Goal: Transaction & Acquisition: Purchase product/service

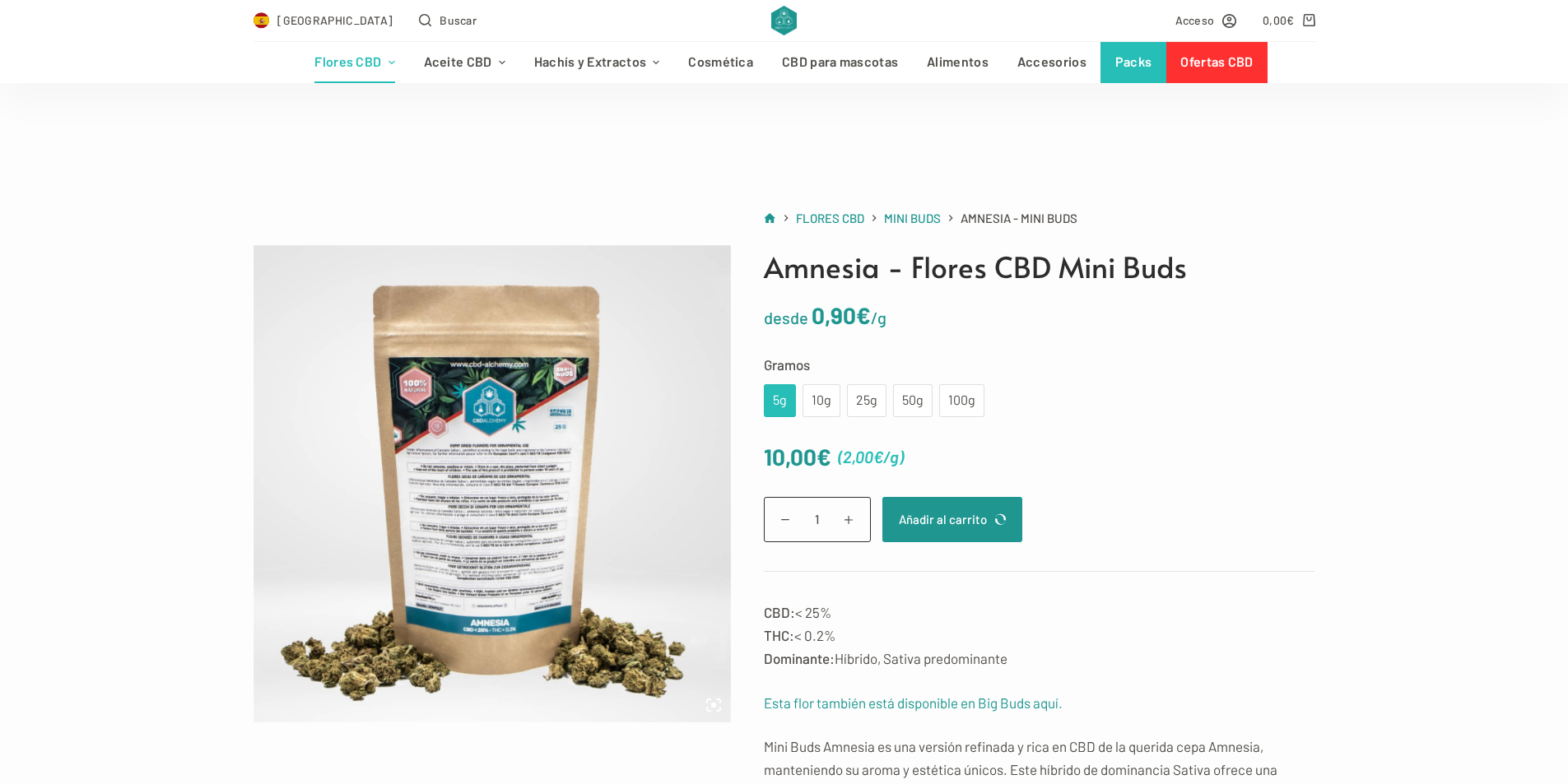
scroll to position [82, 0]
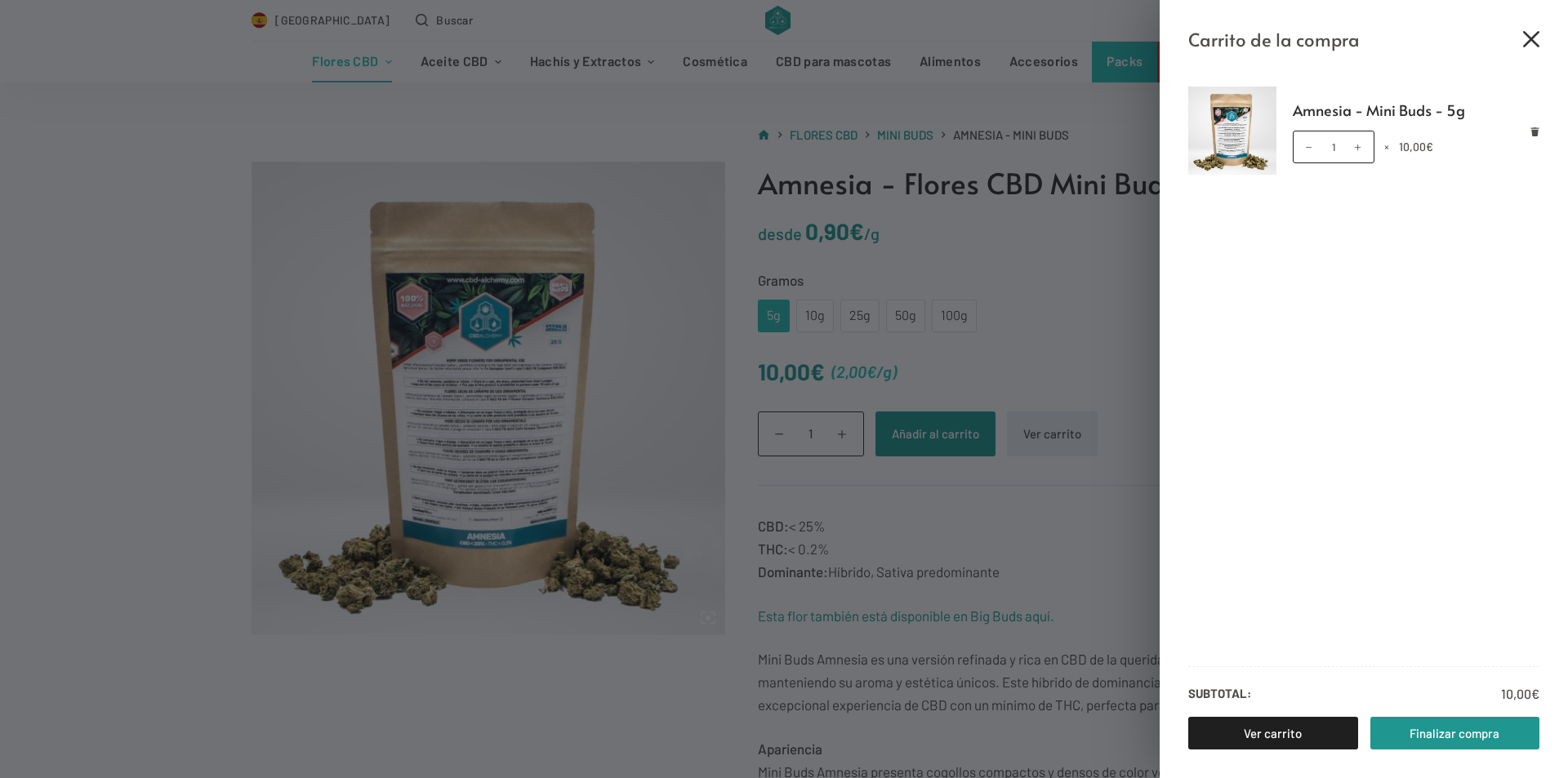
click at [1534, 34] on icon "Cerrar el cajón del carrito" at bounding box center [1531, 39] width 17 height 17
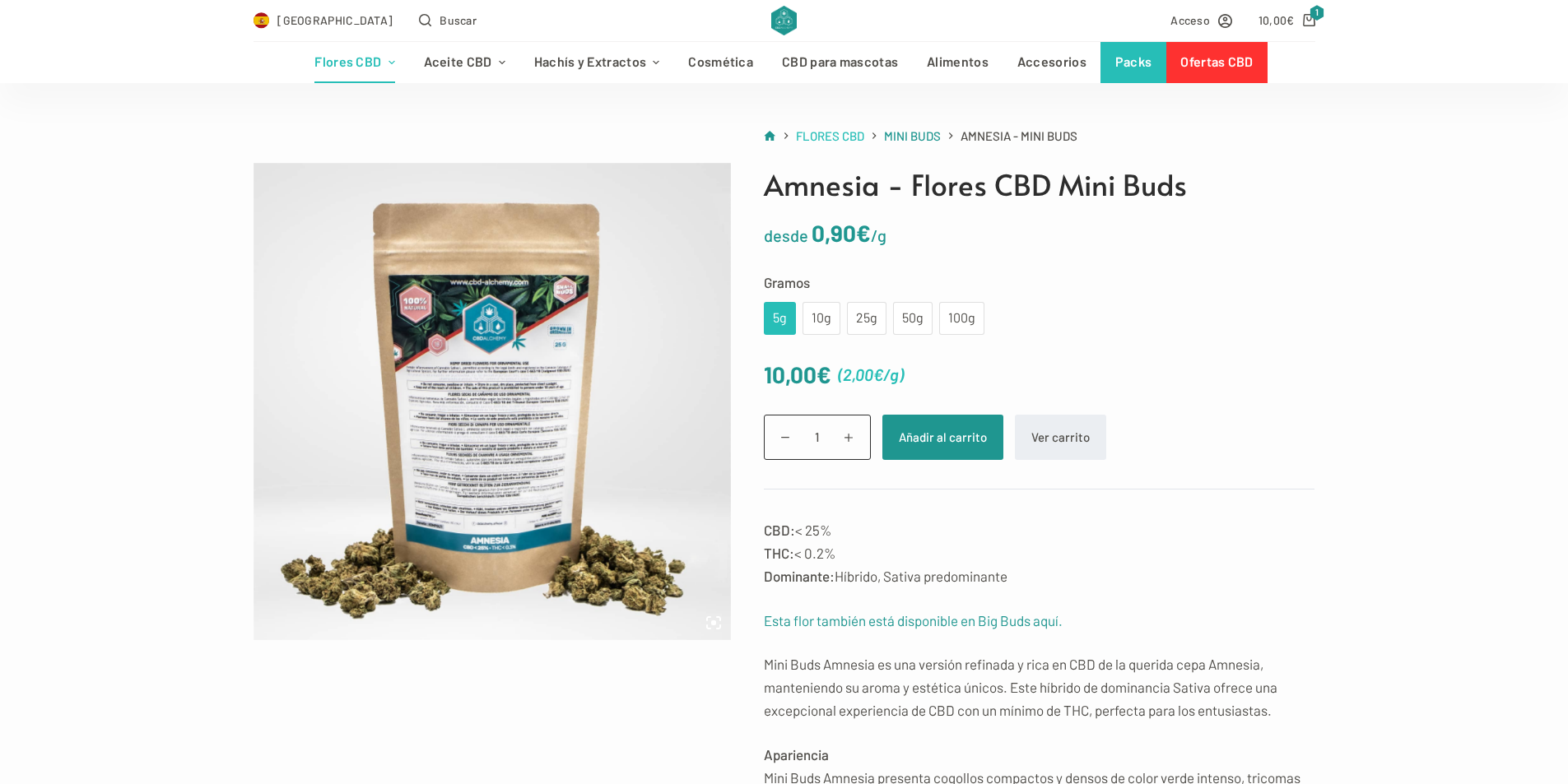
click at [827, 138] on span "Flores CBD" at bounding box center [830, 135] width 68 height 15
click at [914, 135] on span "Mini Buds" at bounding box center [912, 135] width 57 height 15
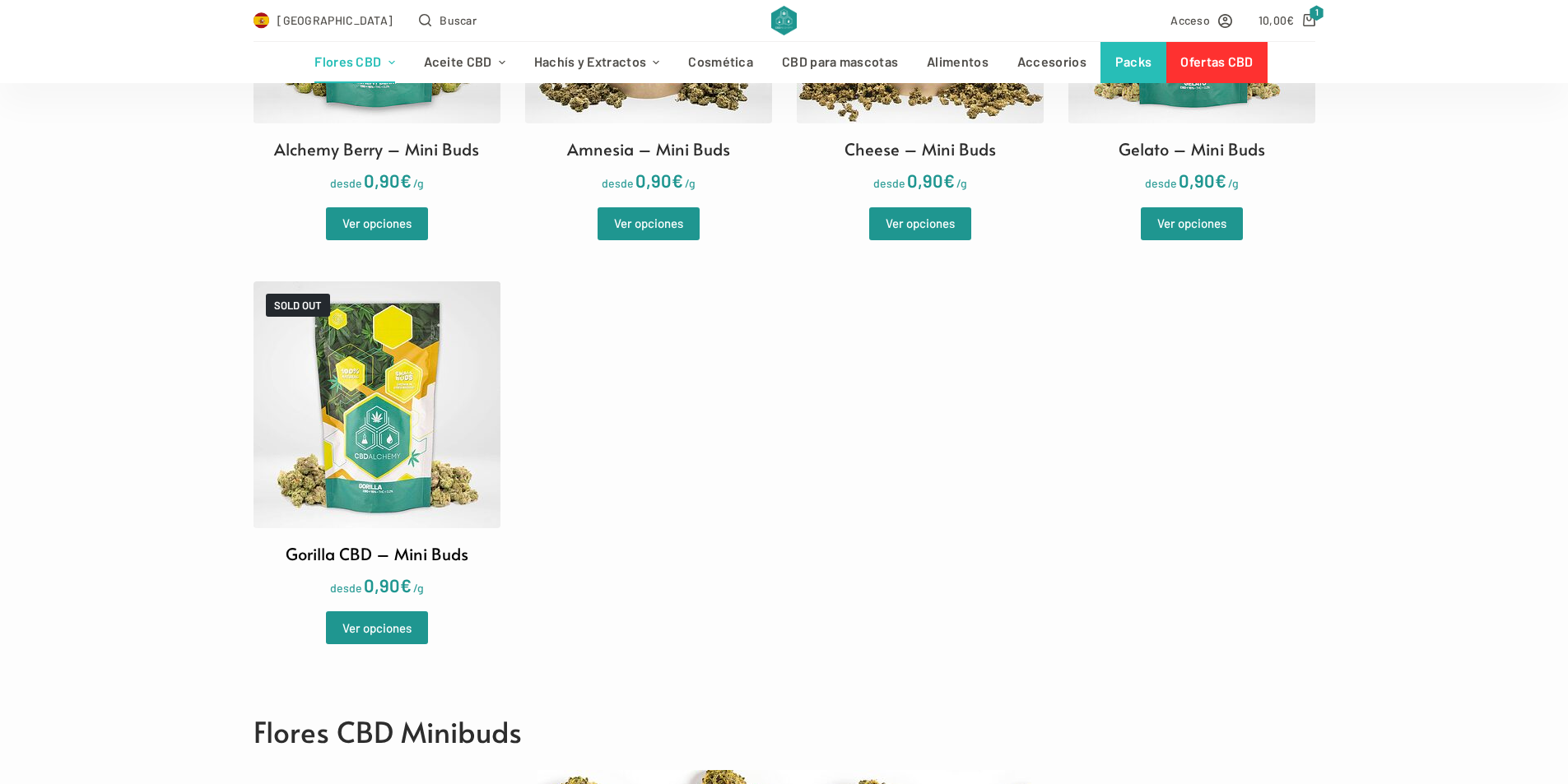
scroll to position [741, 0]
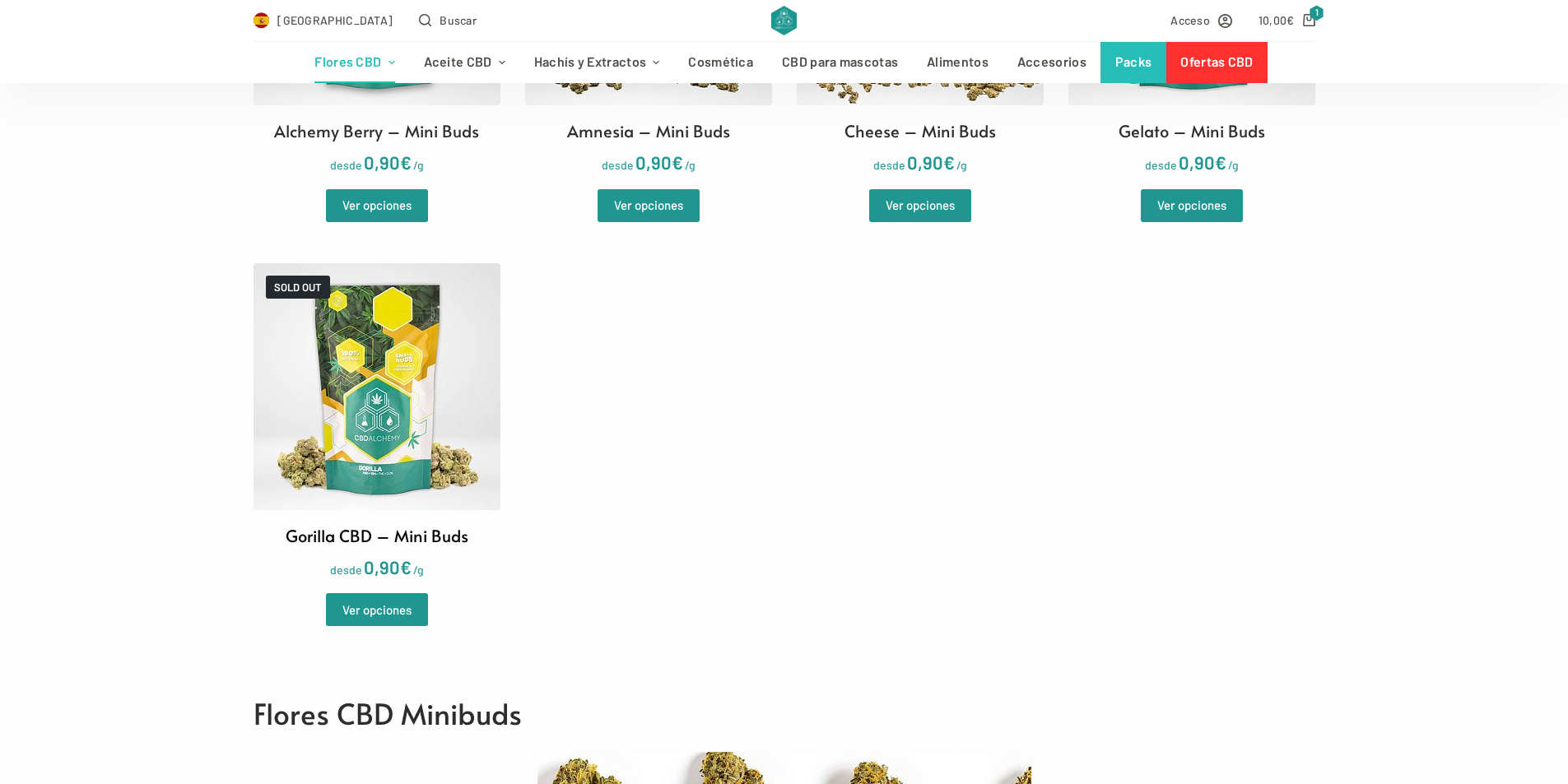
click at [396, 420] on img at bounding box center [377, 387] width 247 height 247
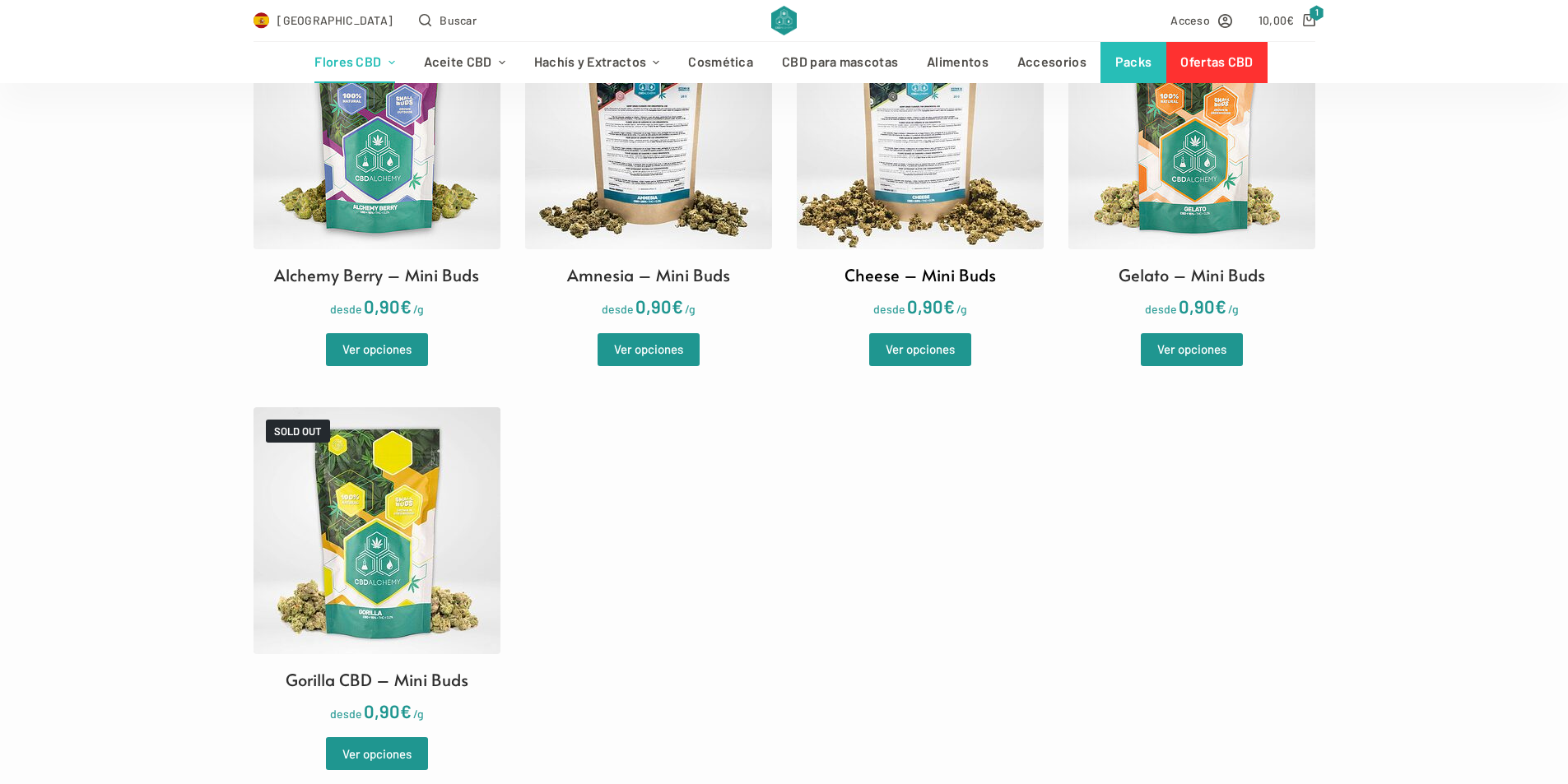
scroll to position [576, 0]
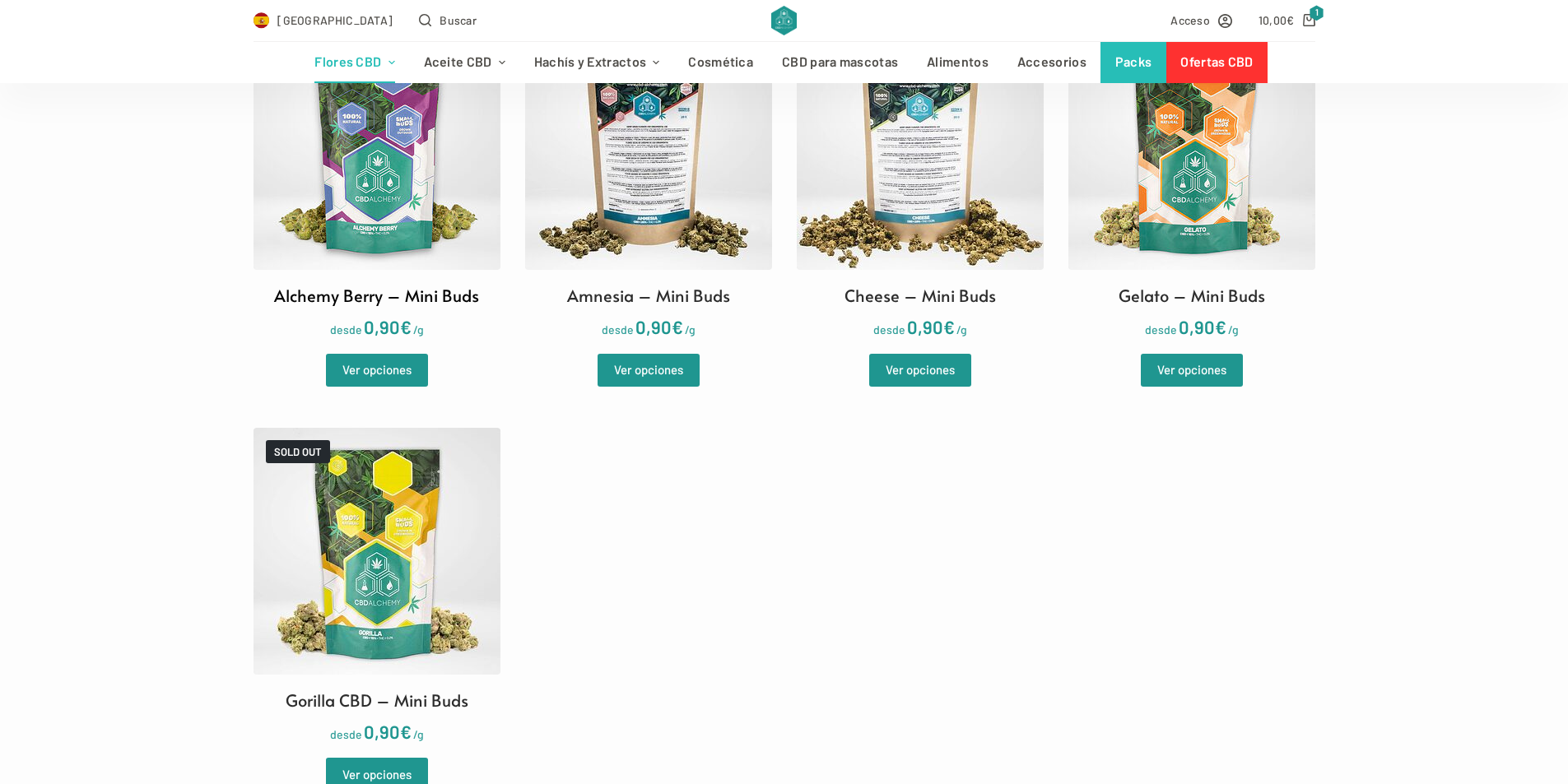
click at [383, 232] on img at bounding box center [377, 146] width 247 height 247
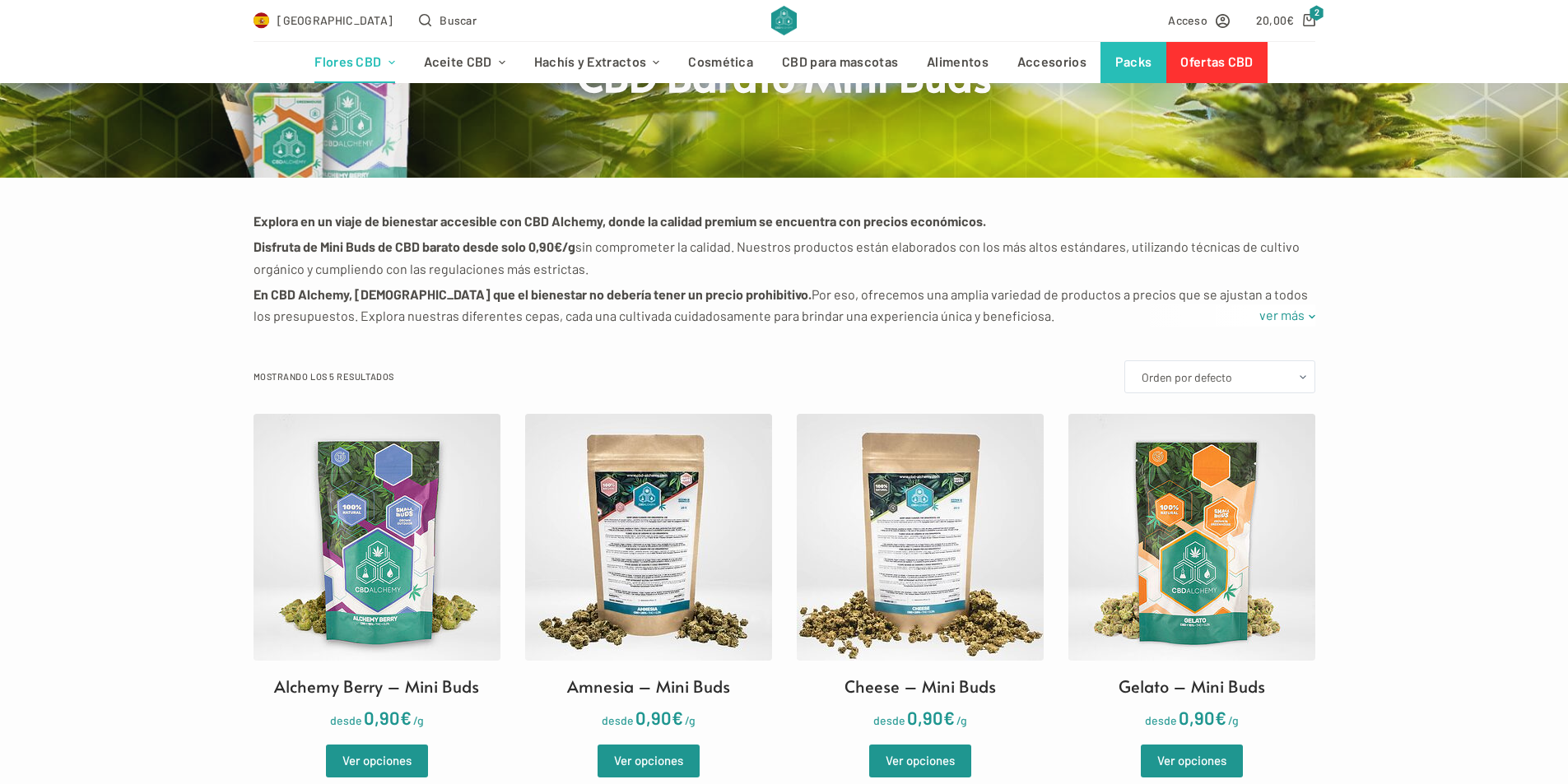
scroll to position [165, 0]
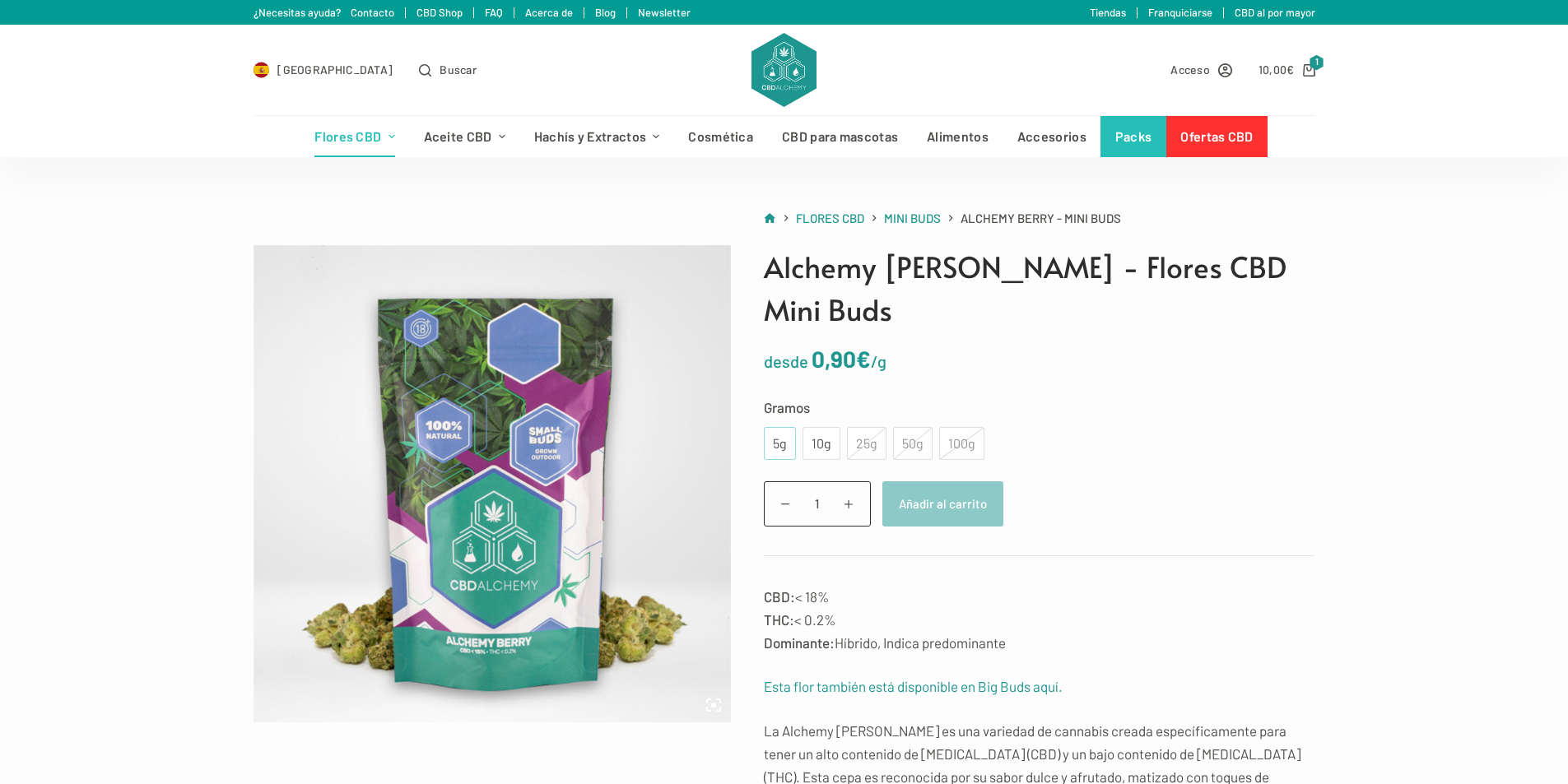
click at [781, 433] on div "5g" at bounding box center [780, 444] width 12 height 21
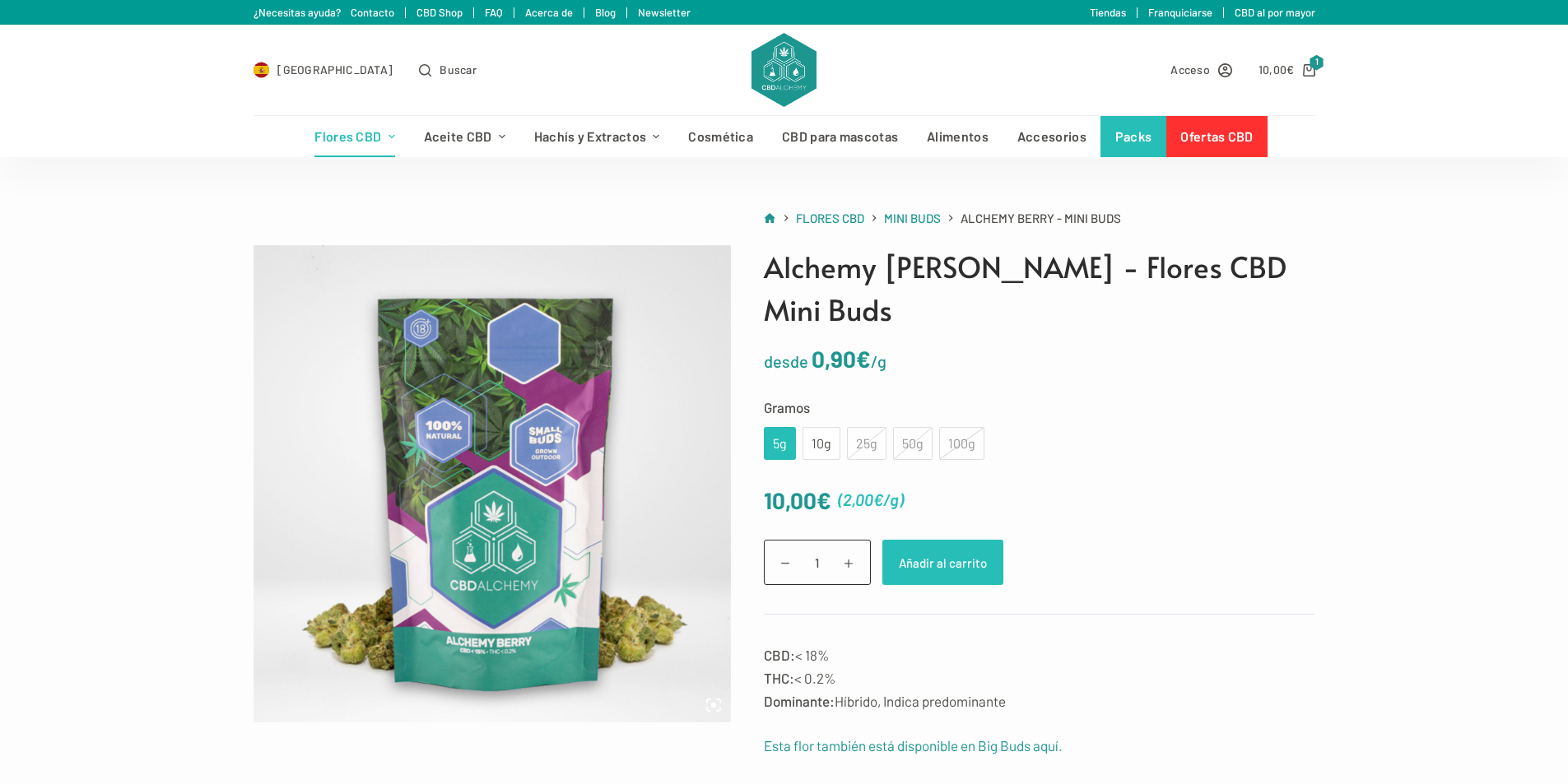
click at [929, 540] on button "Añadir al carrito" at bounding box center [943, 563] width 121 height 46
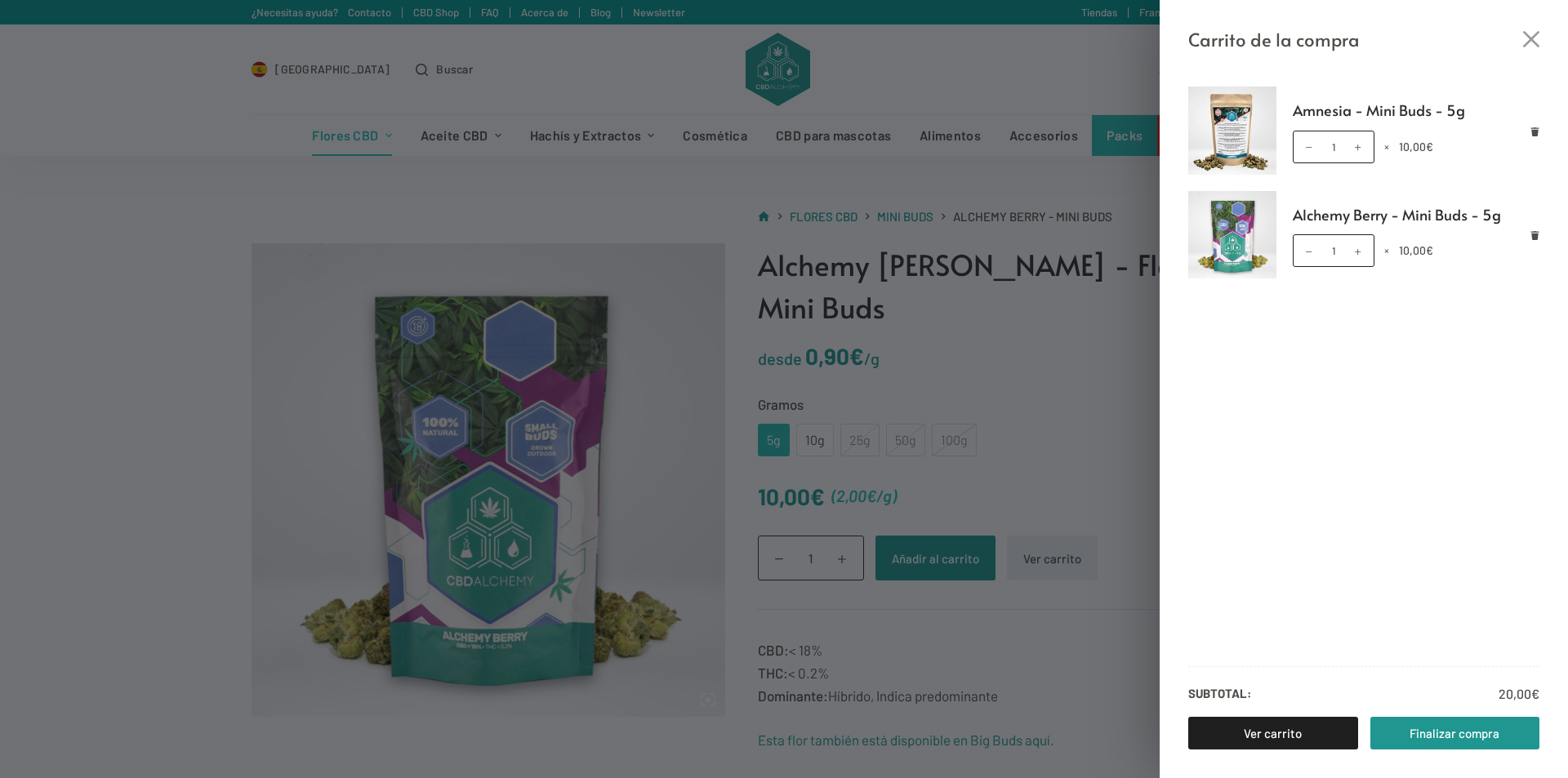
click at [998, 377] on div "Carrito de la compra Amnesia - Mini Buds - 5g Amnesia - Mini Buds - 5g cantidad…" at bounding box center [784, 389] width 1568 height 778
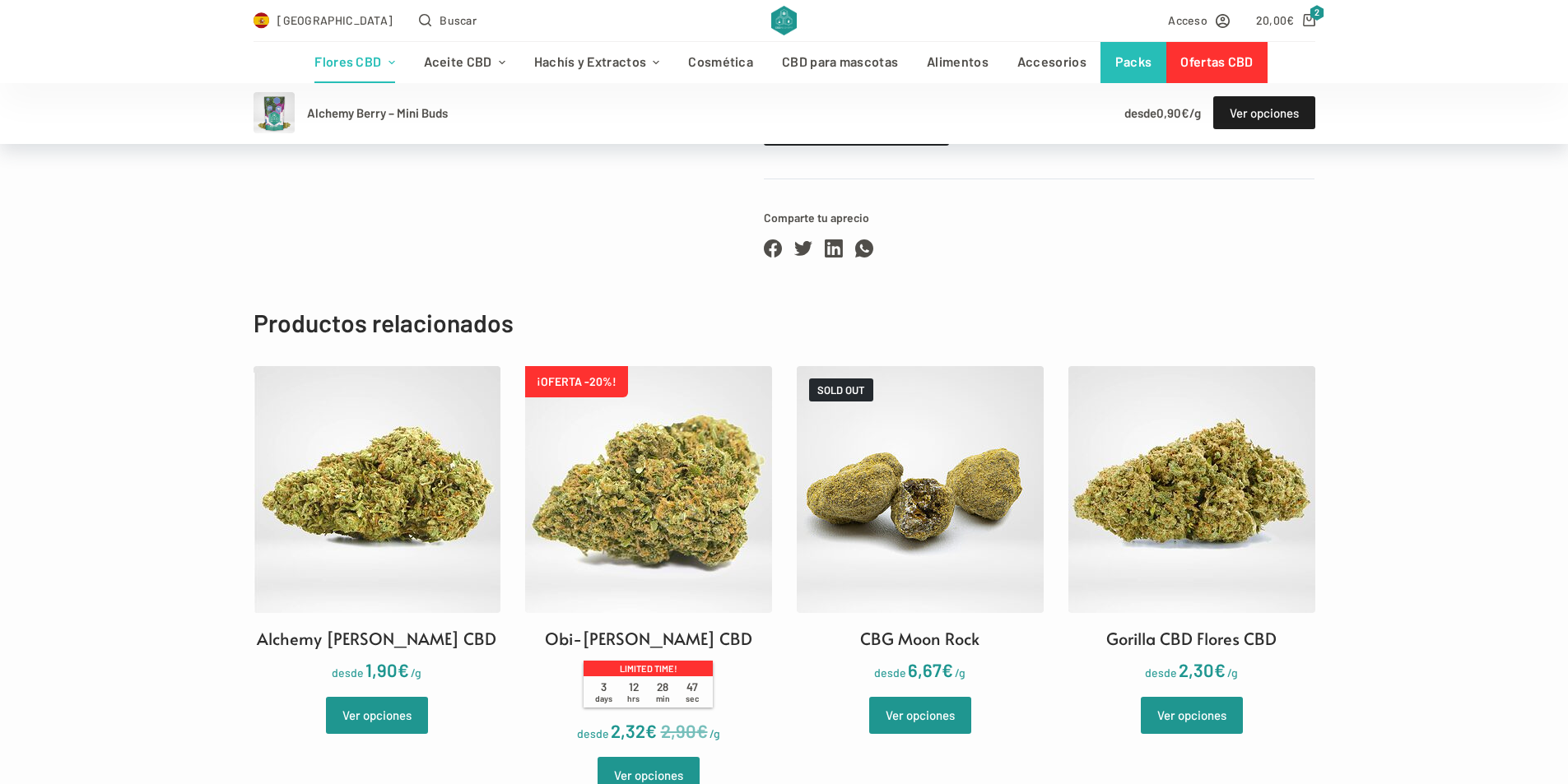
scroll to position [1646, 0]
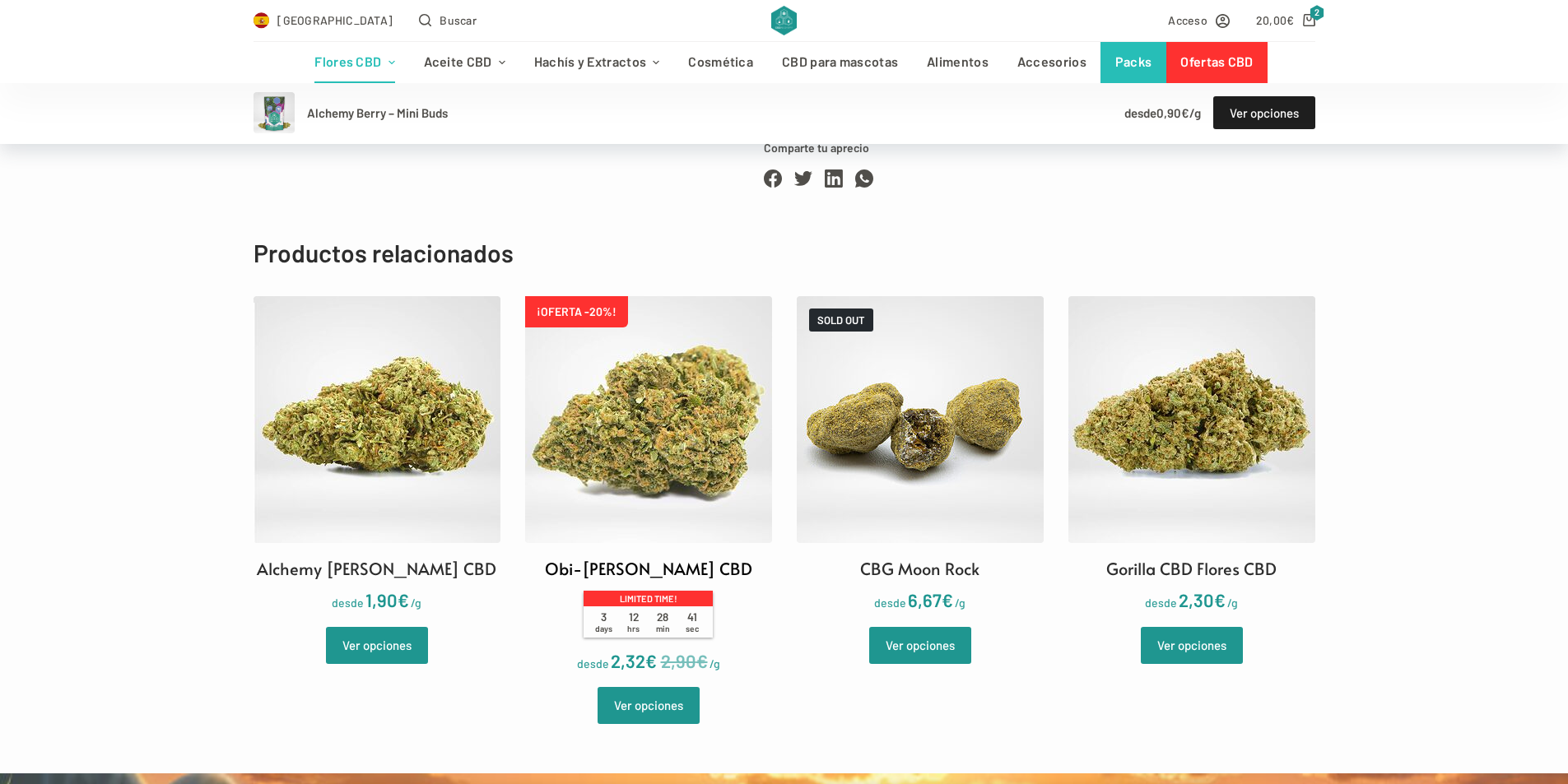
click at [660, 416] on img at bounding box center [649, 420] width 247 height 247
click at [631, 688] on link "Ver opciones" at bounding box center [648, 706] width 102 height 37
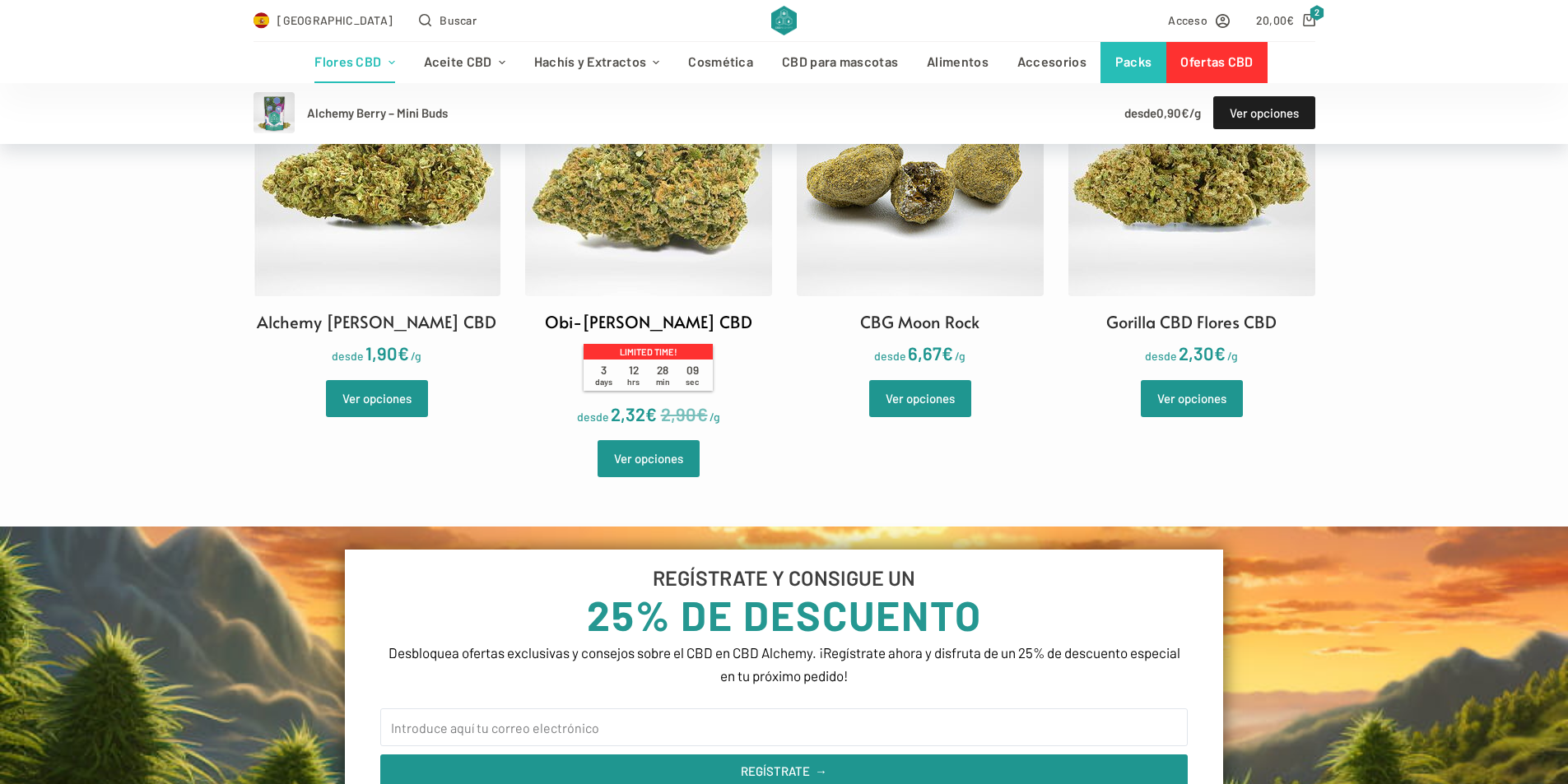
scroll to position [1564, 0]
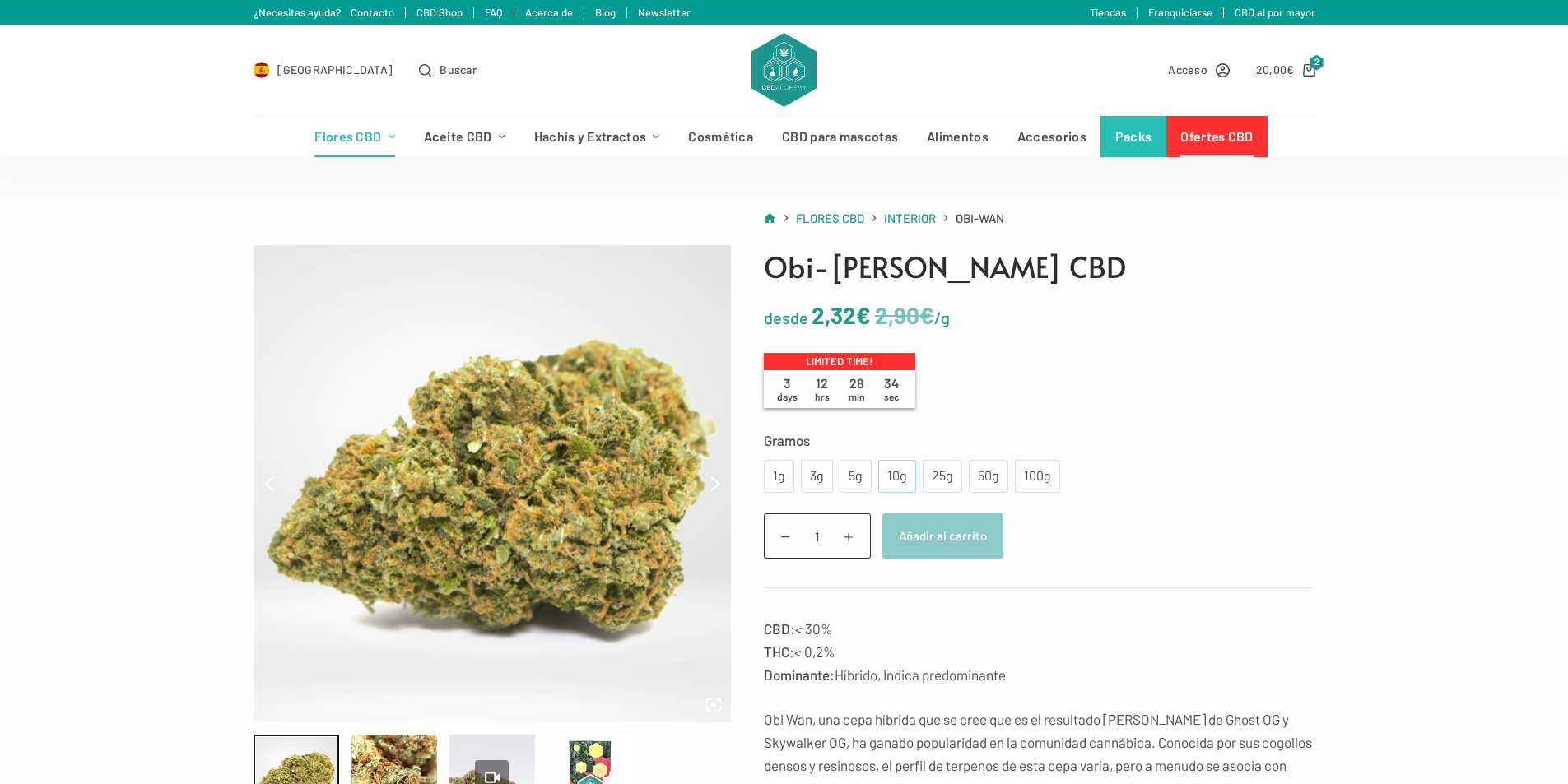
click at [890, 474] on div "10g" at bounding box center [896, 476] width 18 height 21
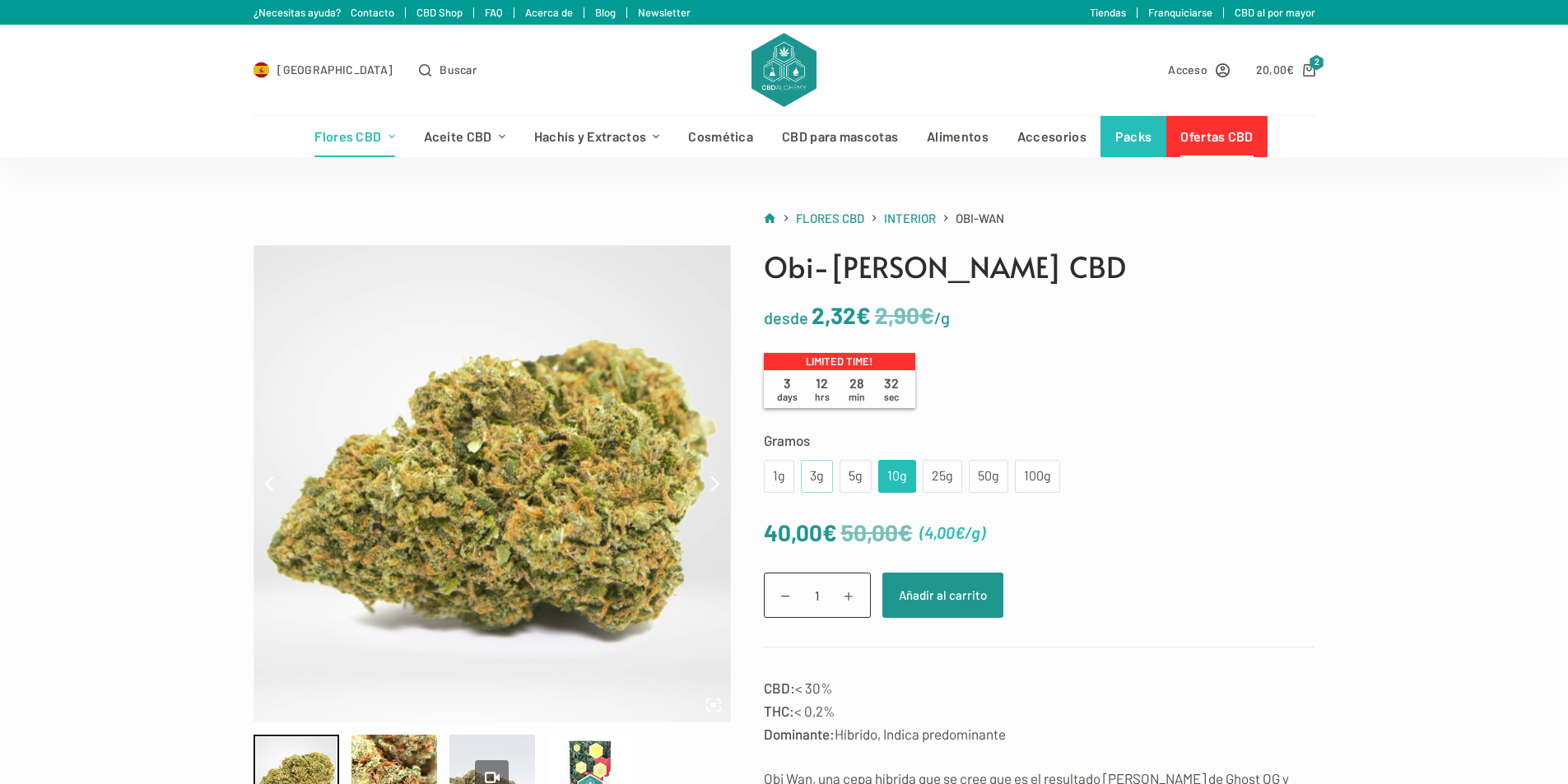
click at [816, 474] on div "3g" at bounding box center [816, 476] width 12 height 21
click at [780, 475] on div "1g" at bounding box center [779, 476] width 11 height 21
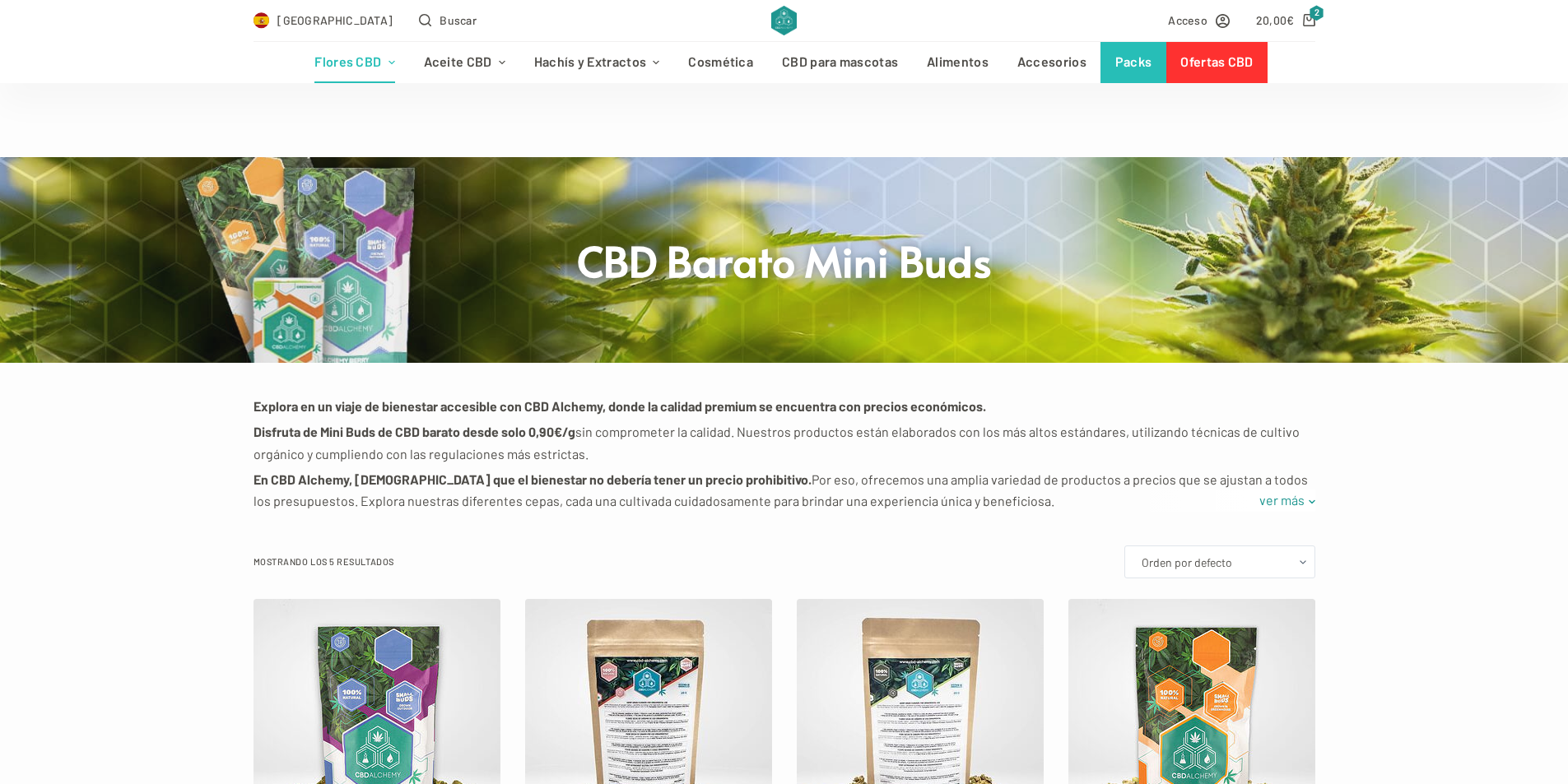
scroll to position [576, 0]
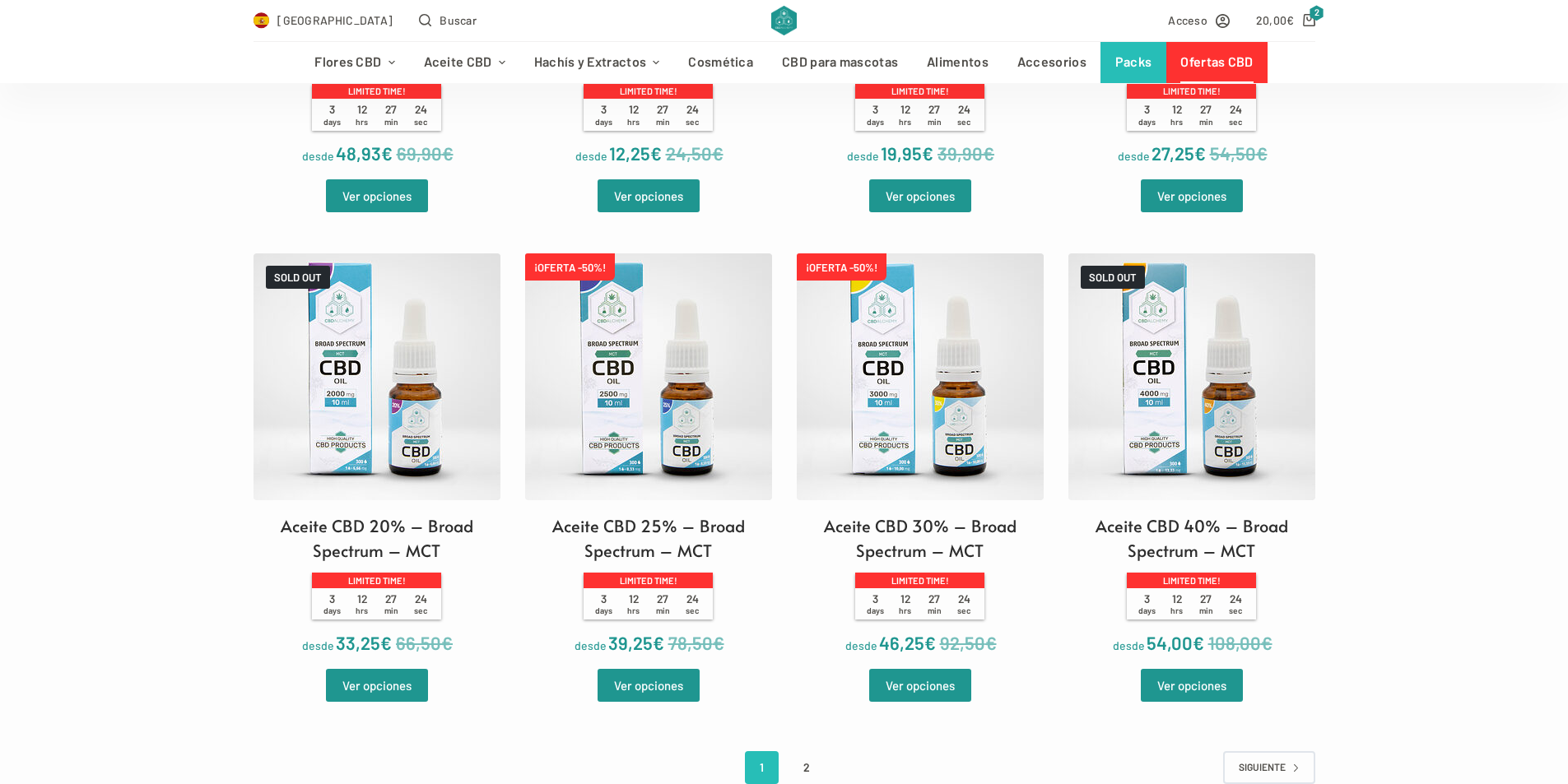
scroll to position [3441, 0]
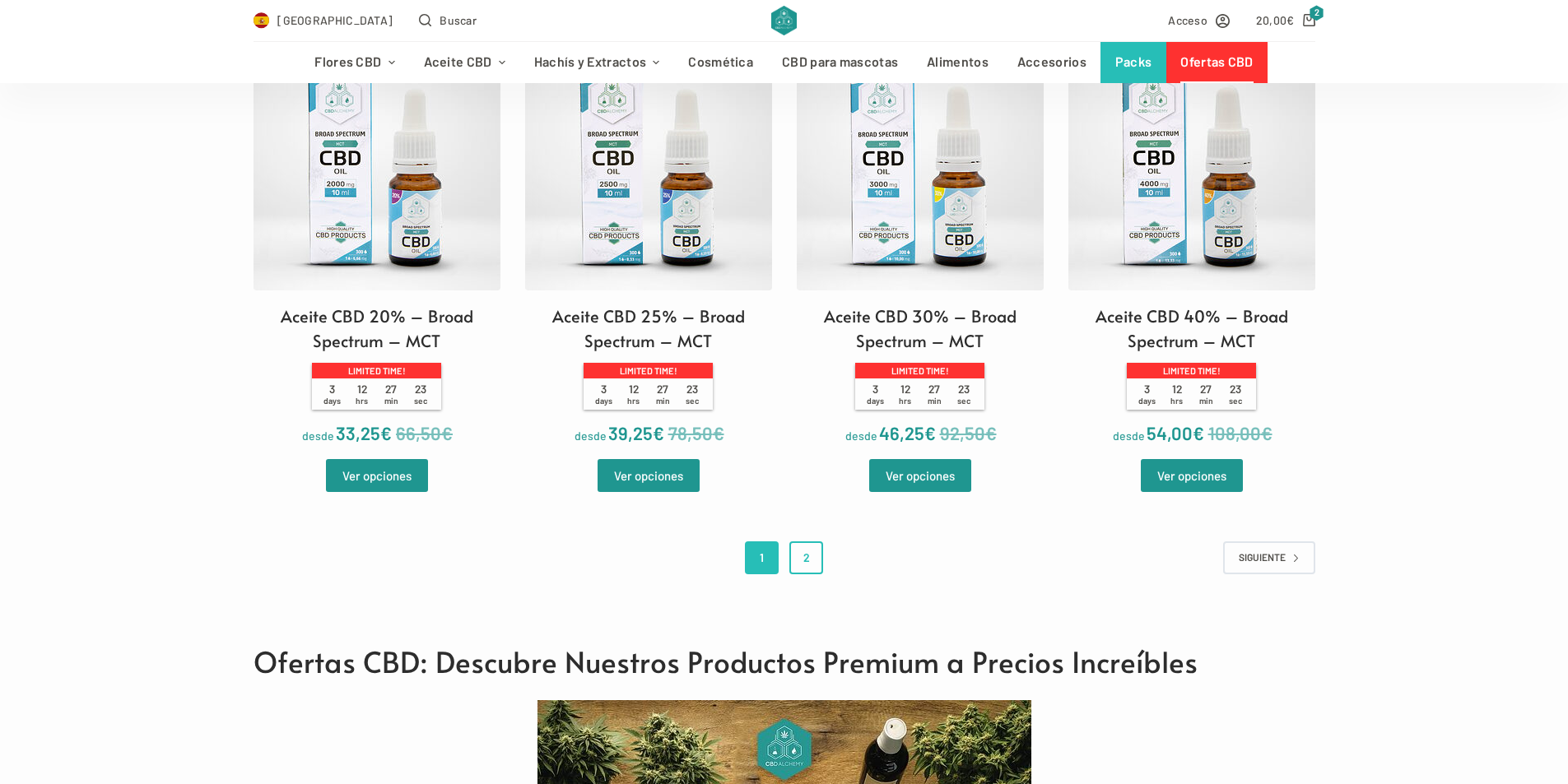
click at [810, 556] on link "2" at bounding box center [806, 558] width 33 height 33
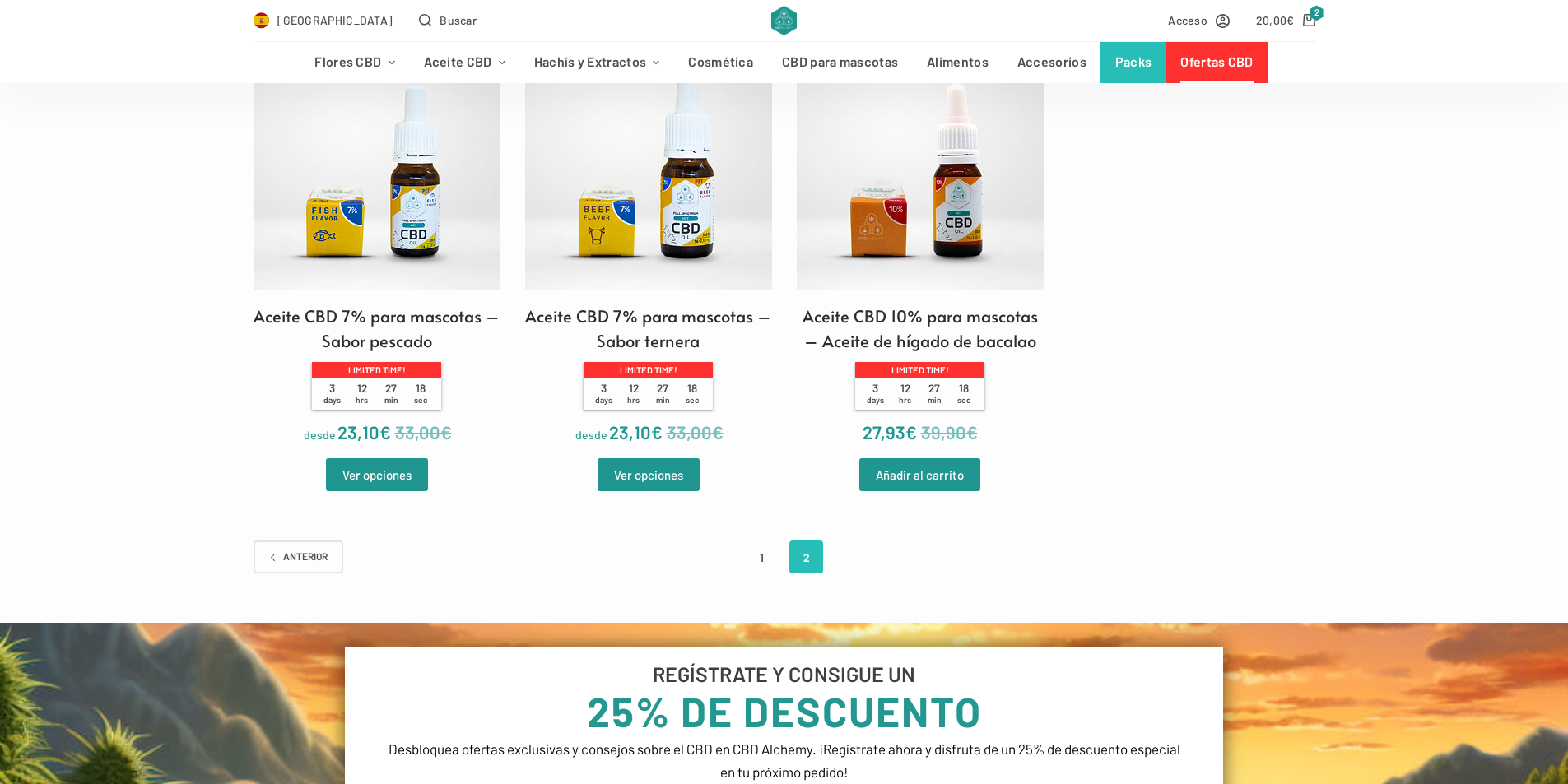
scroll to position [1975, 0]
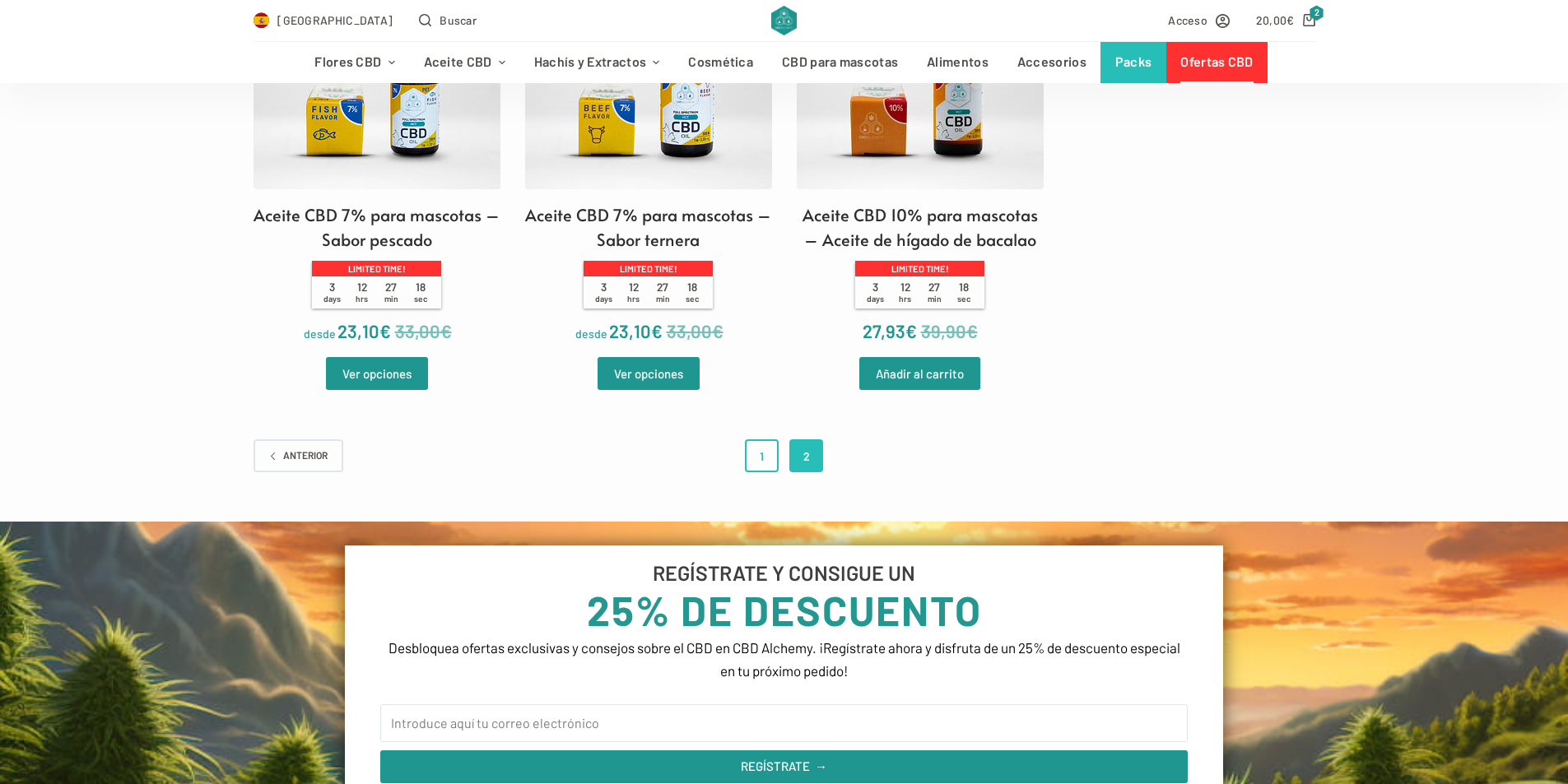
click at [765, 453] on link "1" at bounding box center [761, 456] width 33 height 33
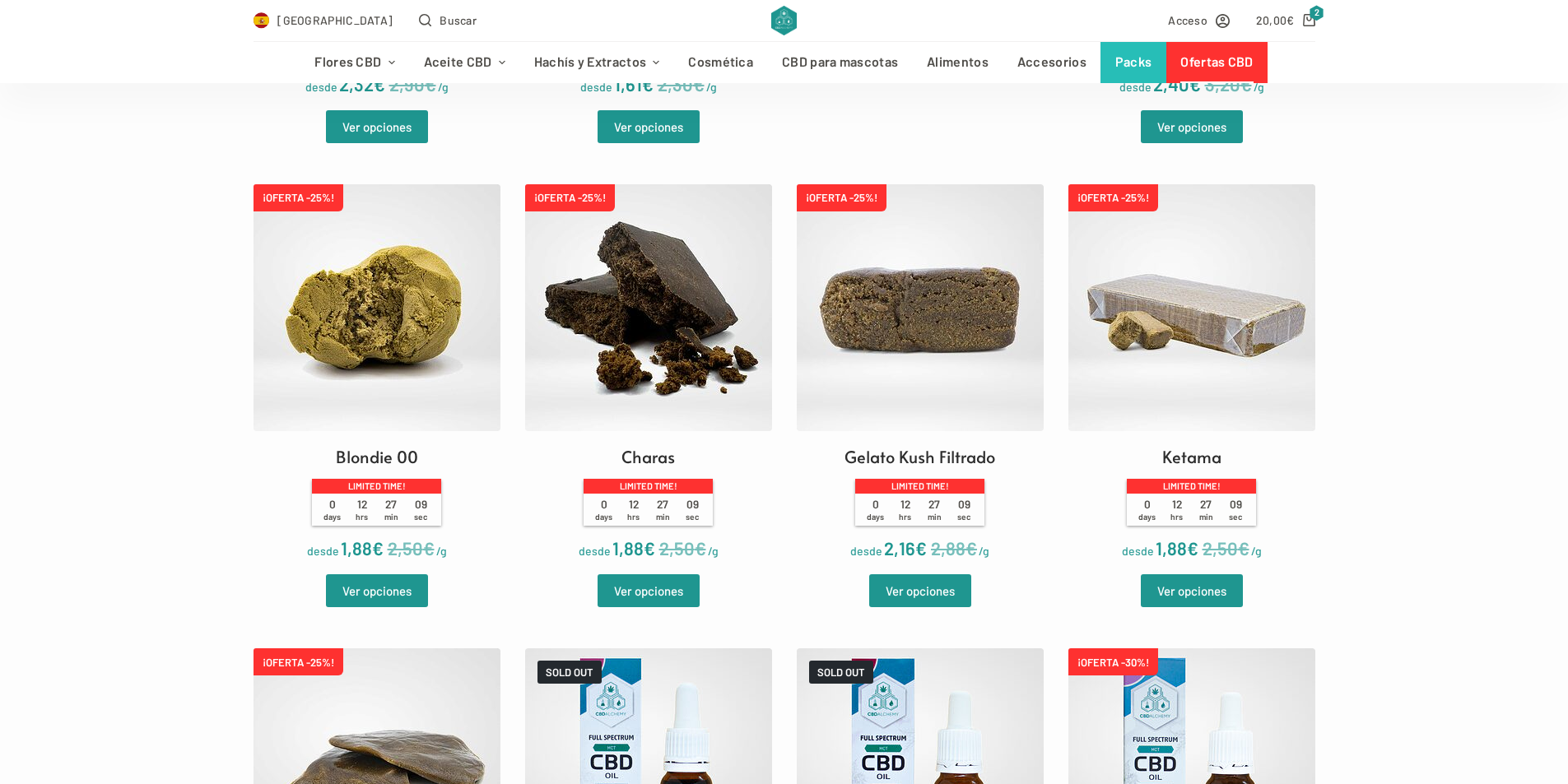
scroll to position [905, 0]
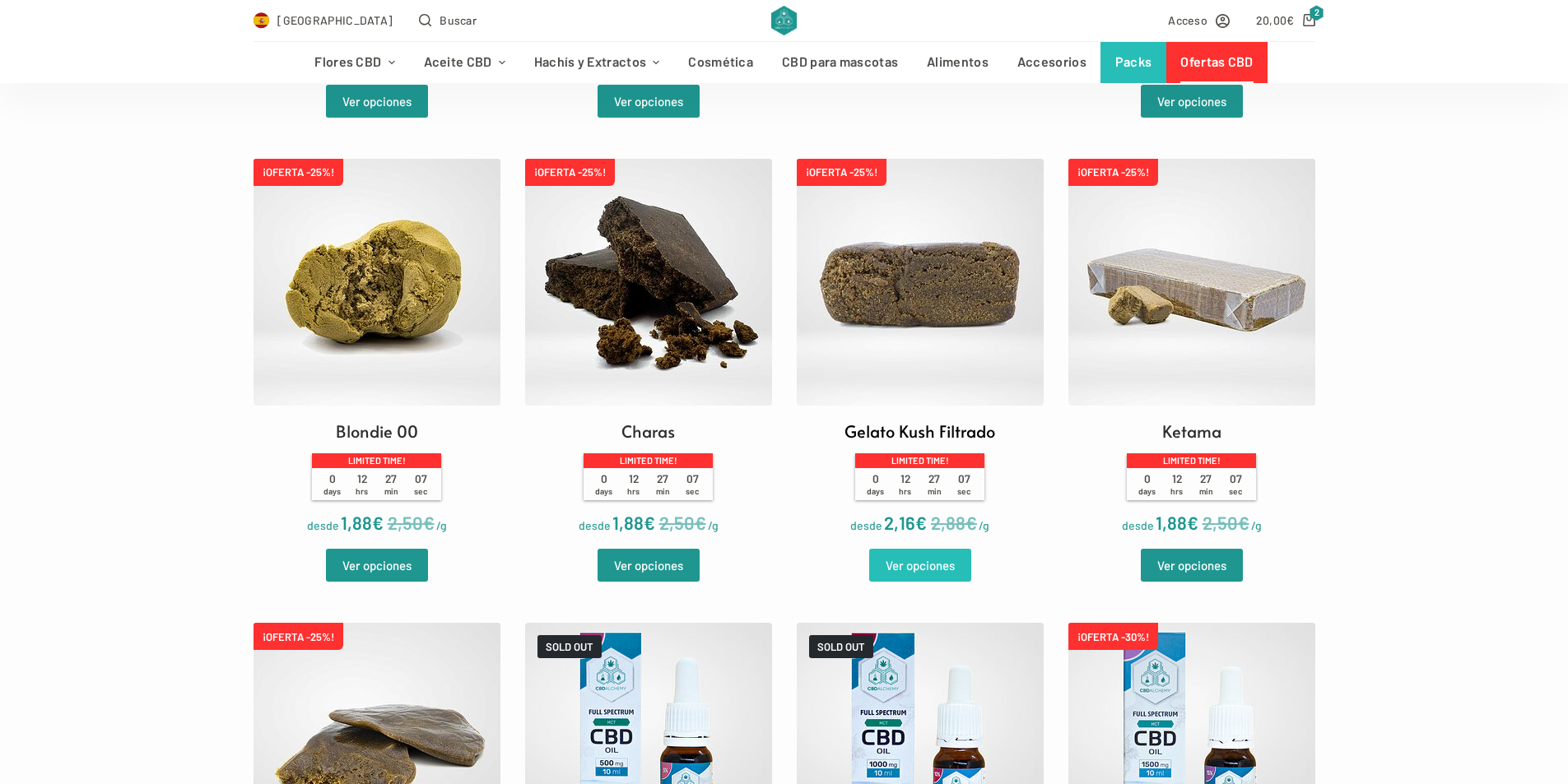
click at [914, 560] on link "Ver opciones" at bounding box center [920, 566] width 102 height 33
click at [1168, 567] on link "Ver opciones" at bounding box center [1192, 566] width 102 height 33
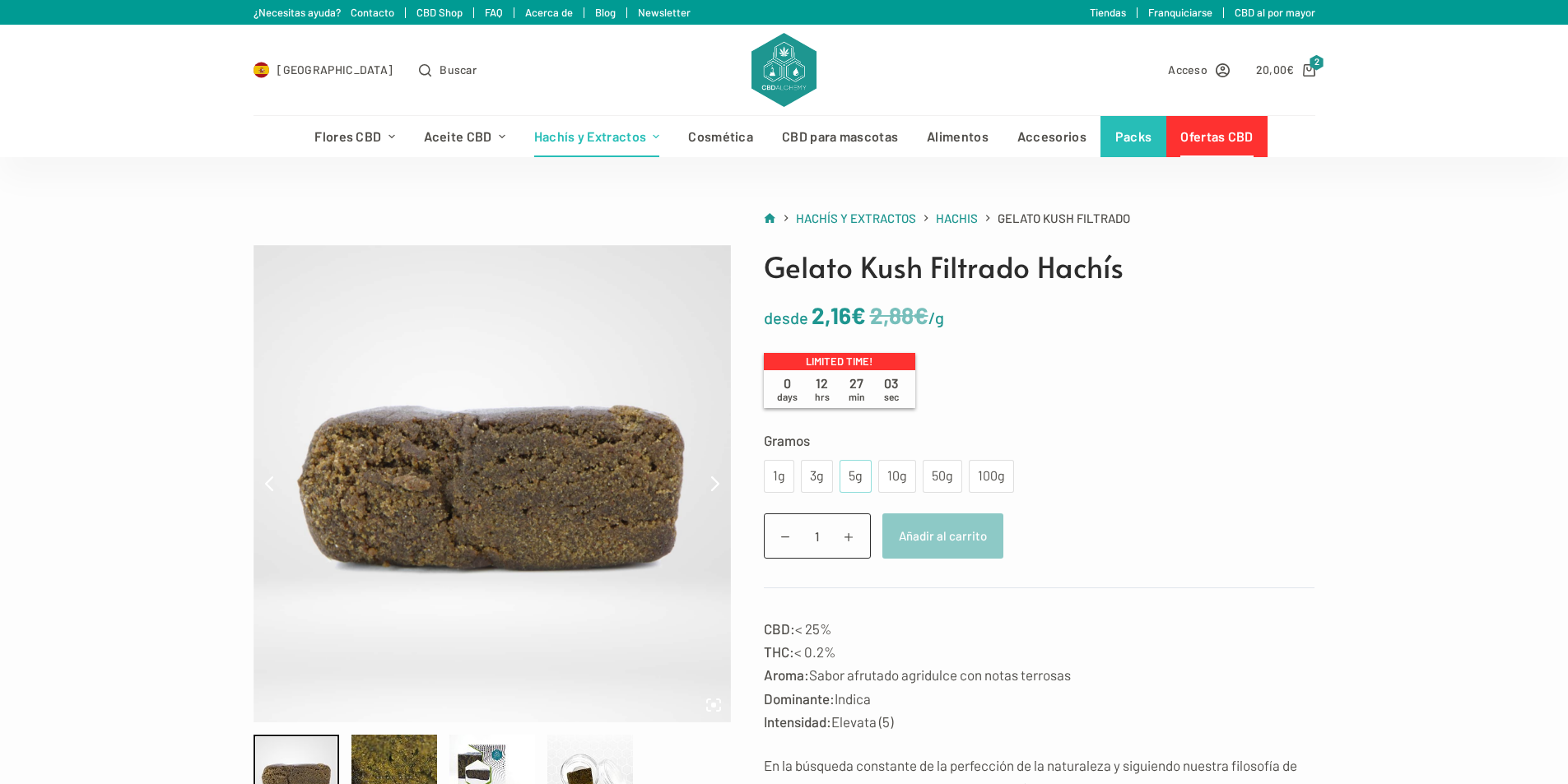
click at [846, 472] on div "5g" at bounding box center [855, 477] width 32 height 33
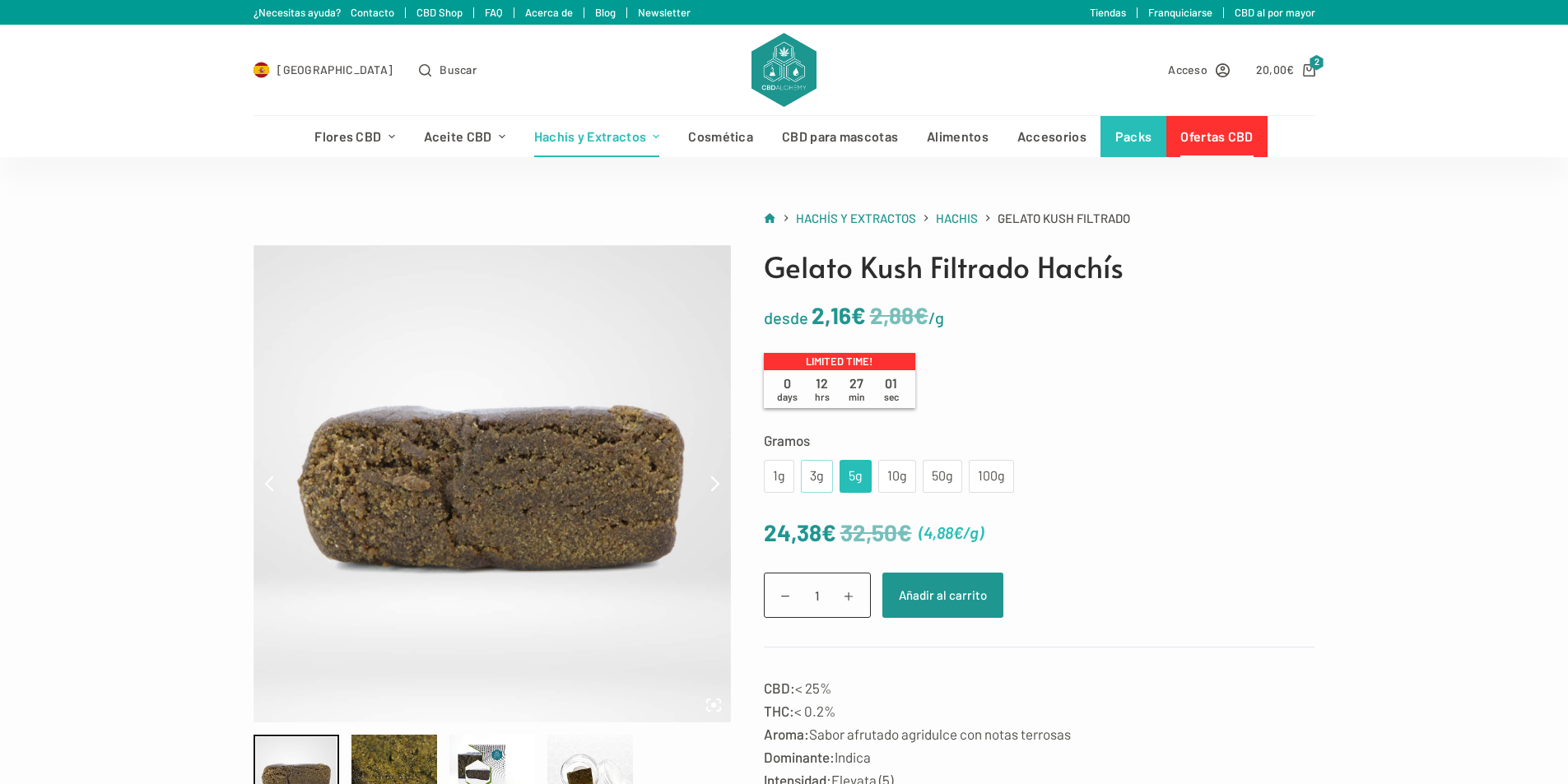
click at [819, 474] on div "3g" at bounding box center [816, 476] width 12 height 21
click at [777, 480] on div "1g" at bounding box center [779, 476] width 11 height 21
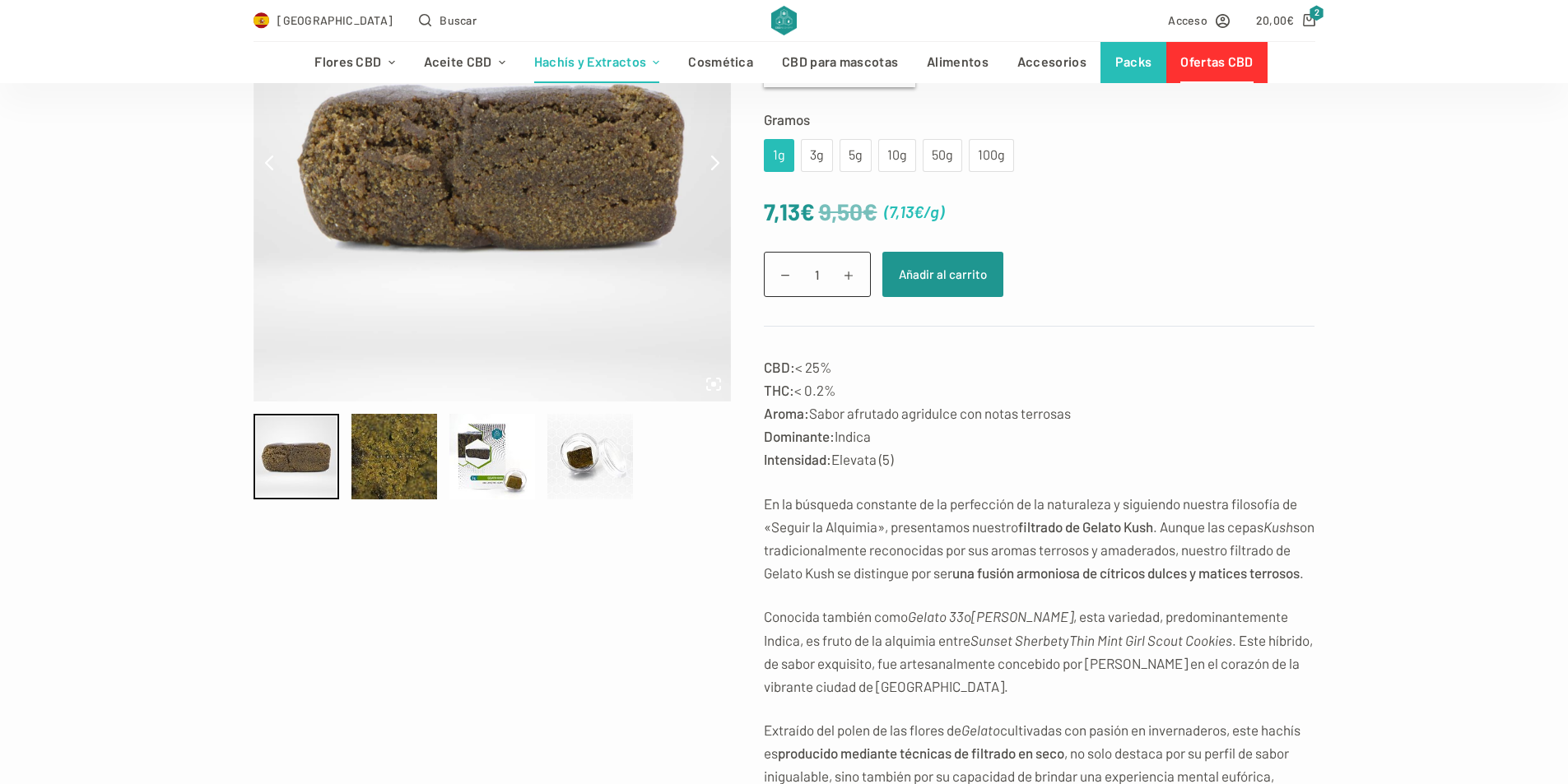
scroll to position [329, 0]
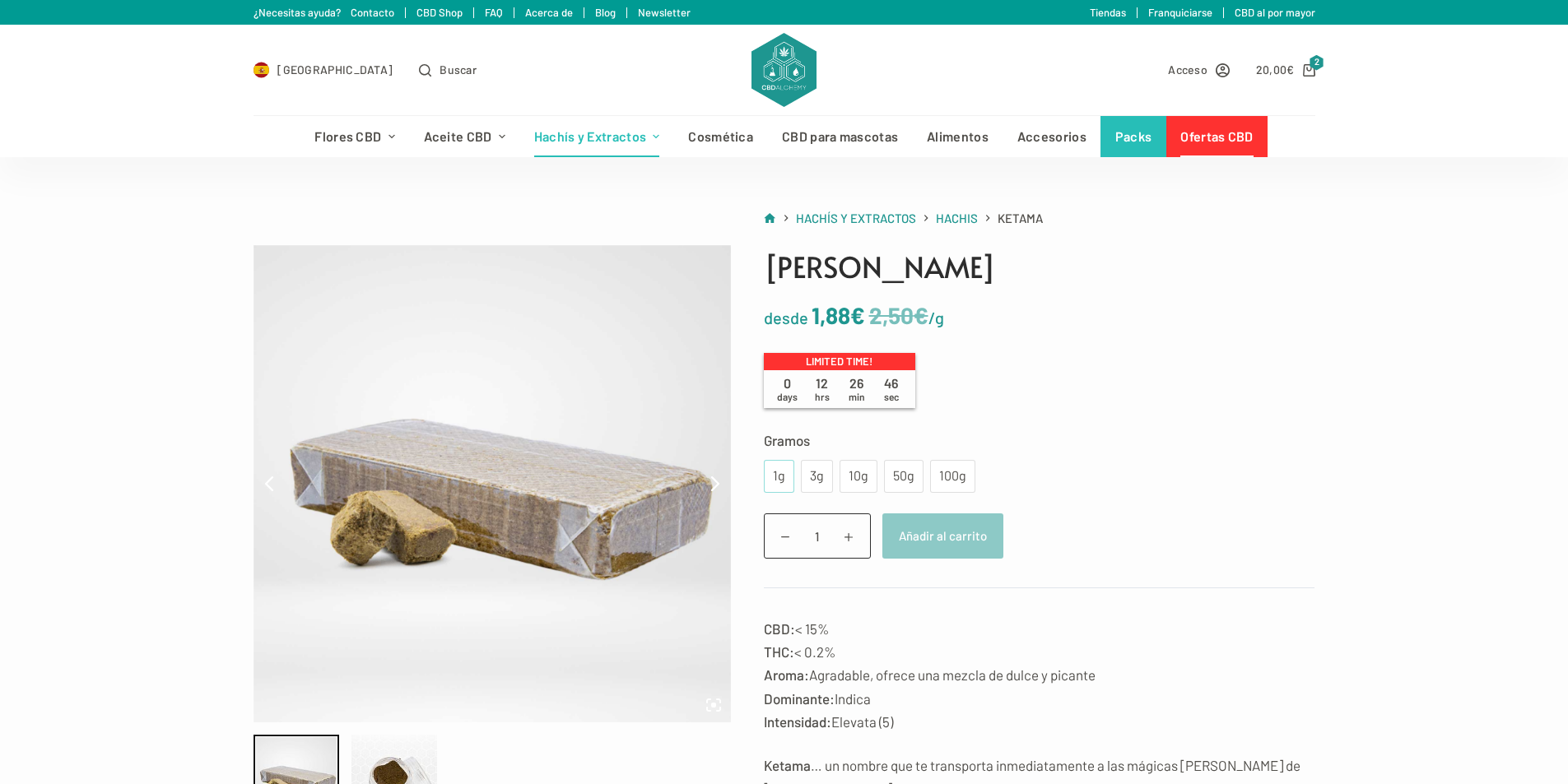
click at [783, 473] on div "1g" at bounding box center [779, 476] width 11 height 21
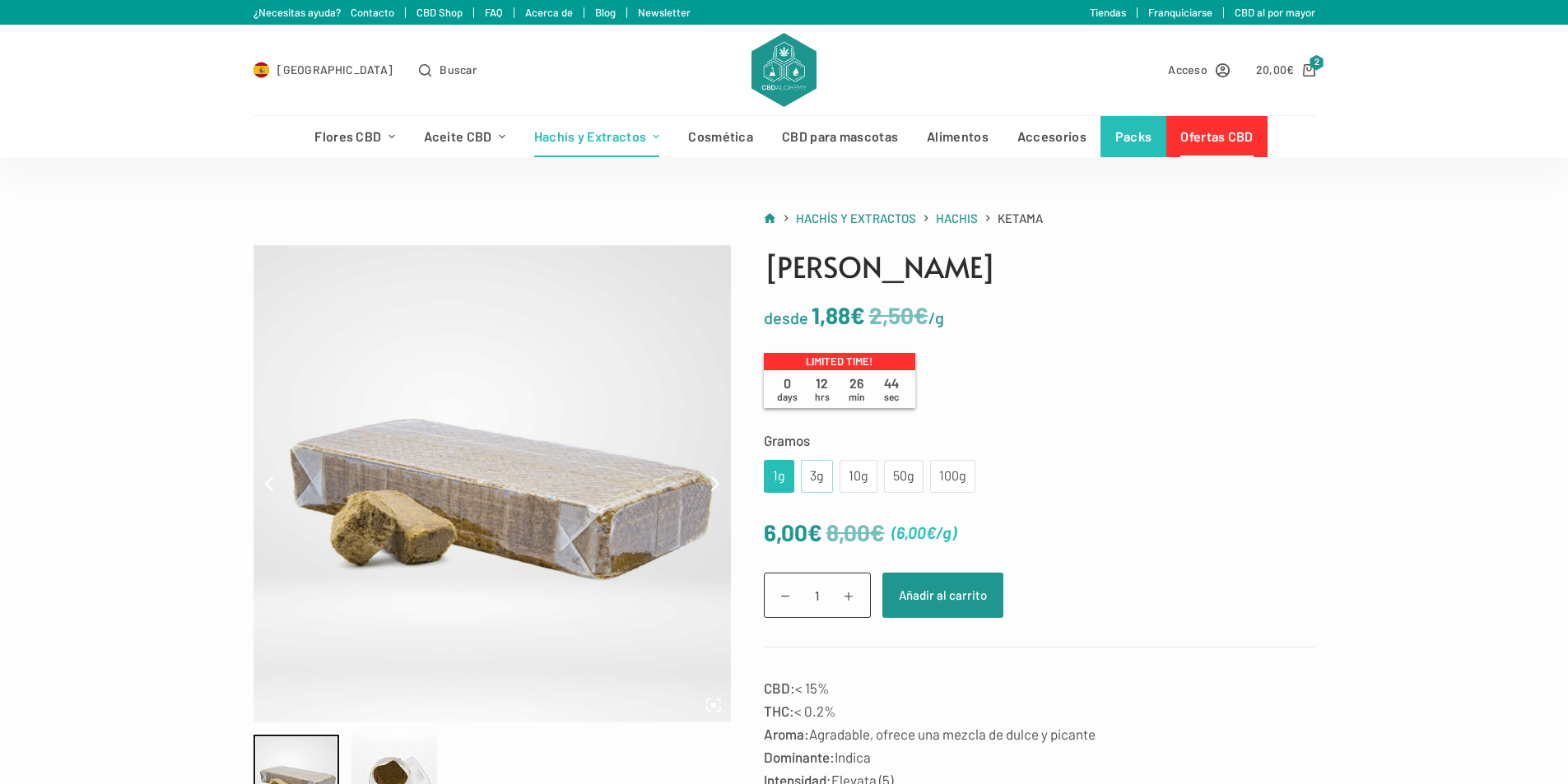
click at [813, 476] on div "3g" at bounding box center [816, 476] width 12 height 21
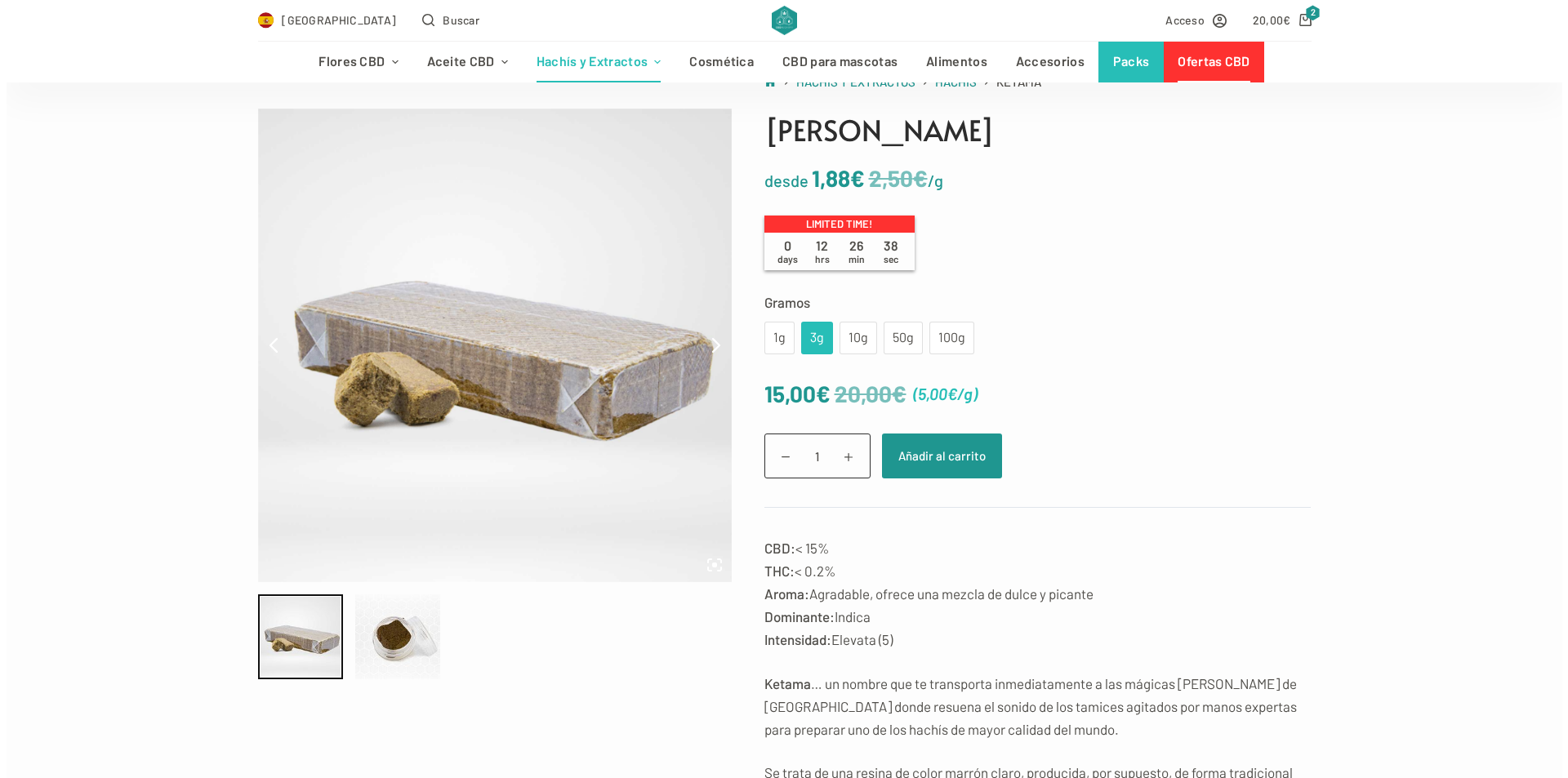
scroll to position [164, 0]
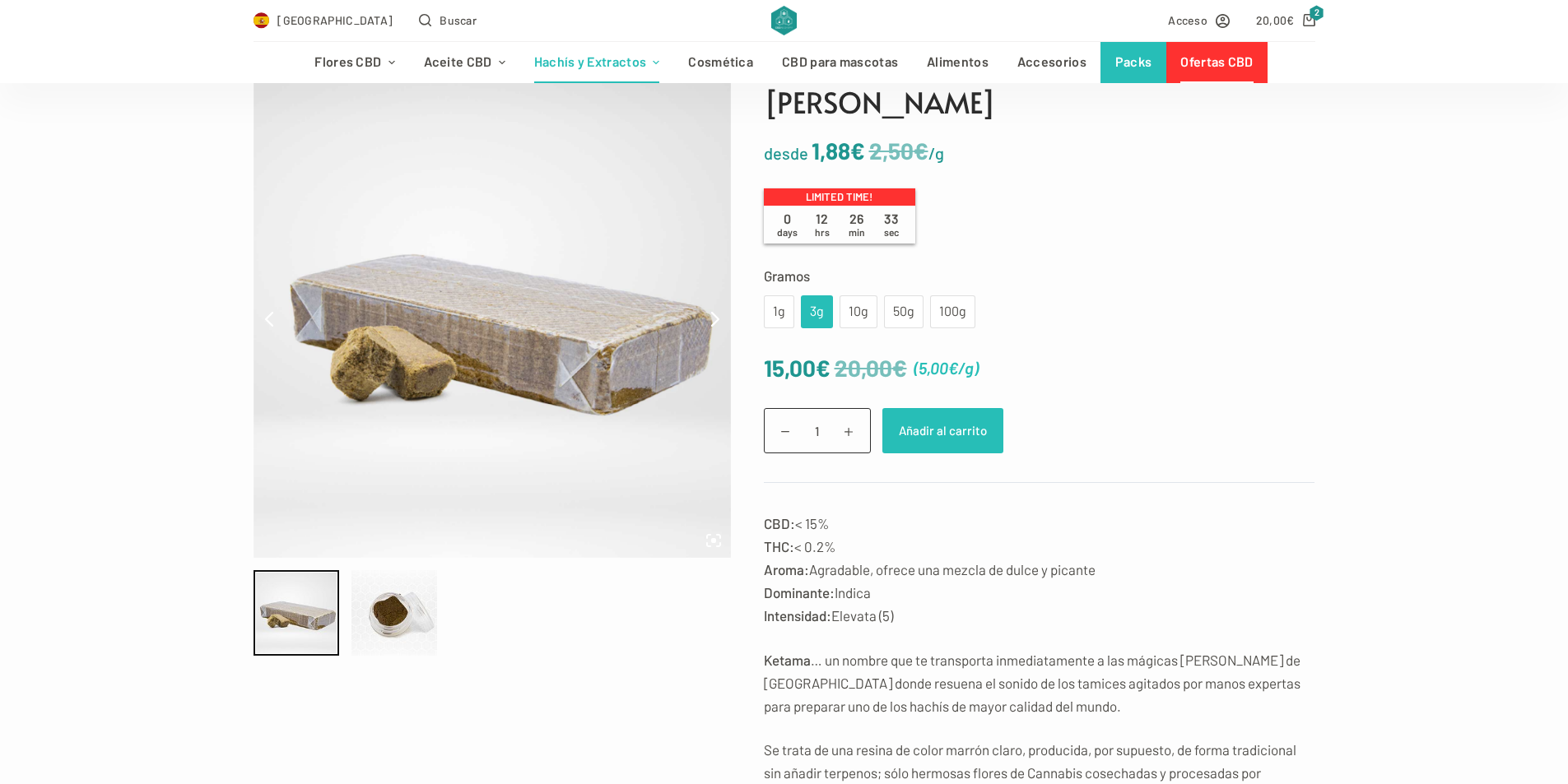
click at [940, 429] on button "Añadir al carrito" at bounding box center [943, 431] width 121 height 46
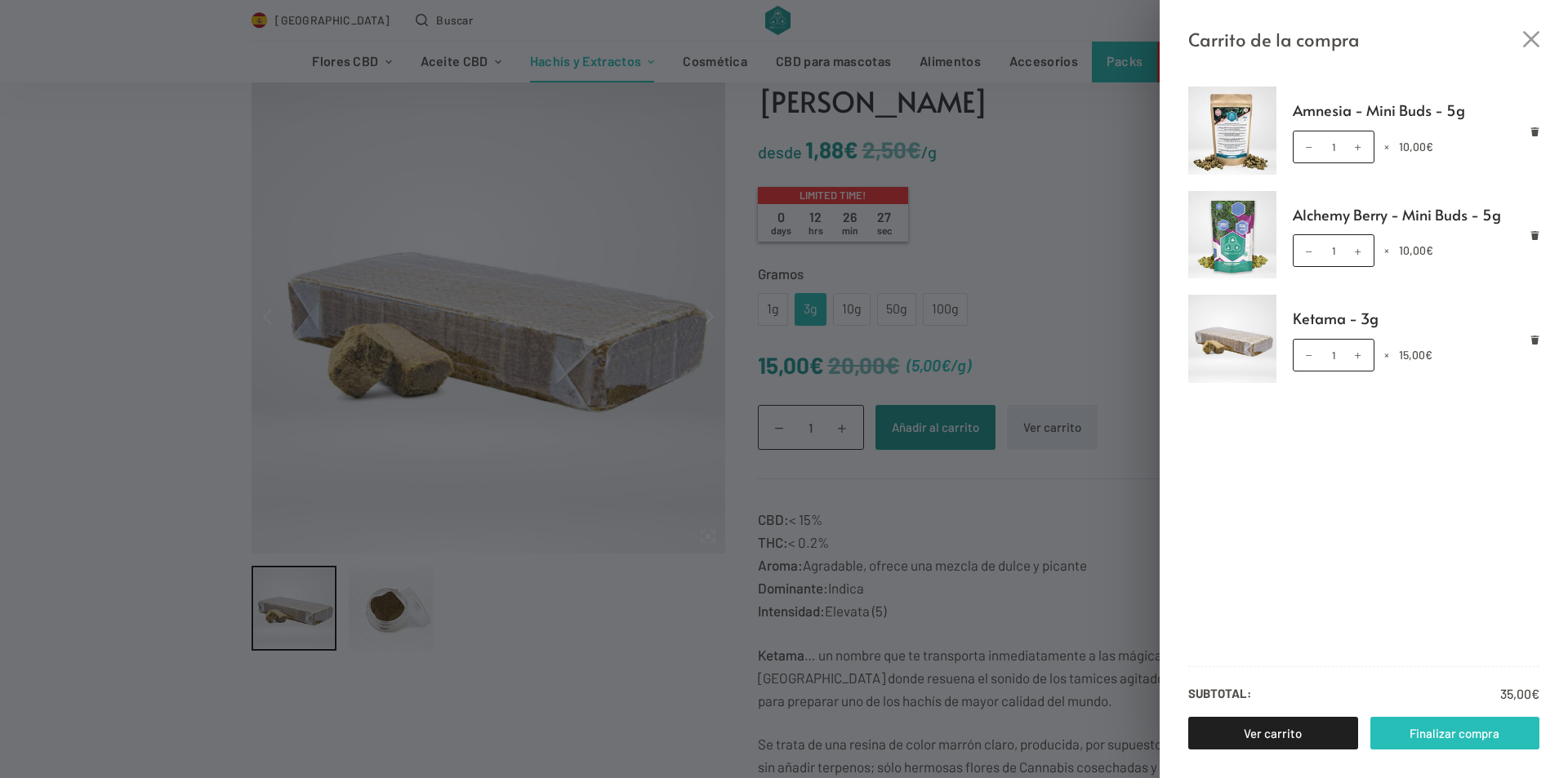
click at [1428, 729] on link "Finalizar compra" at bounding box center [1455, 734] width 170 height 33
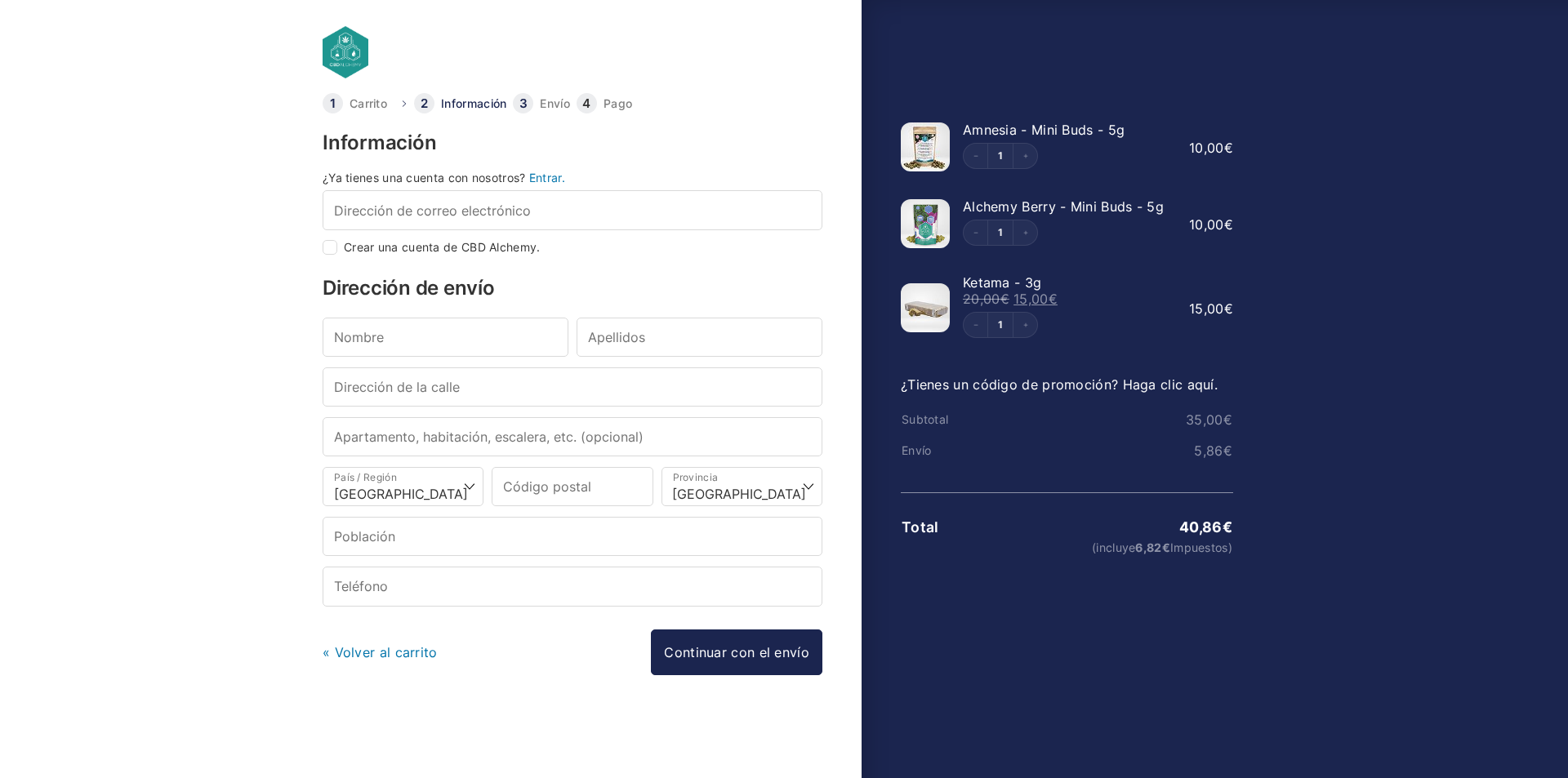
select select "B"
